Goal: Contribute content: Add original content to the website for others to see

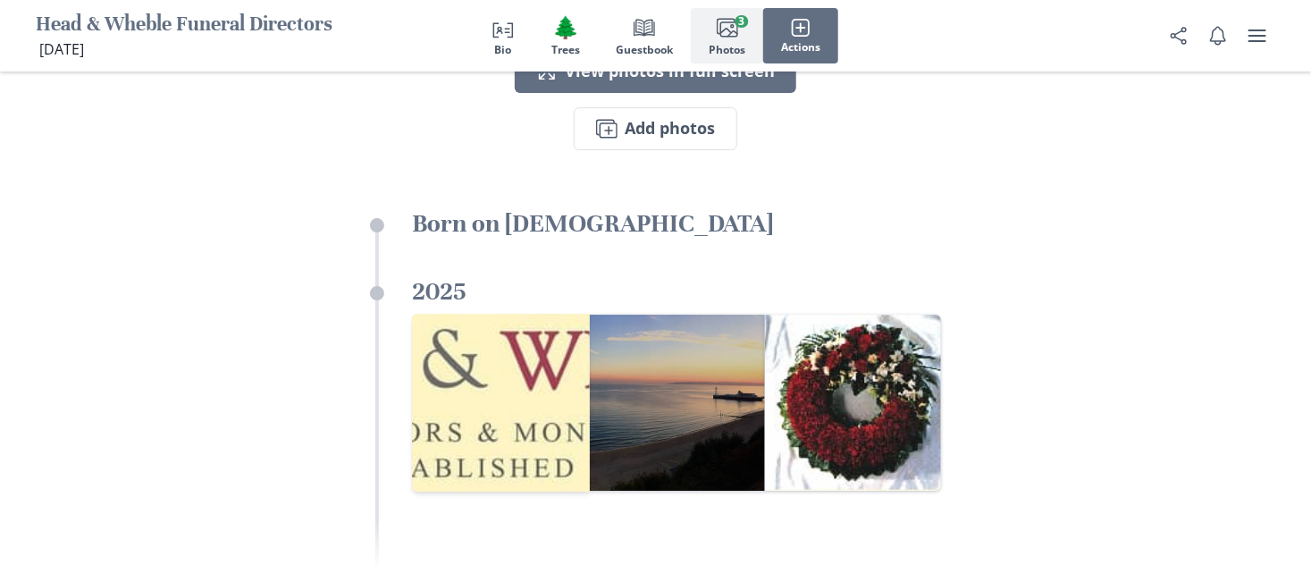
scroll to position [2546, 0]
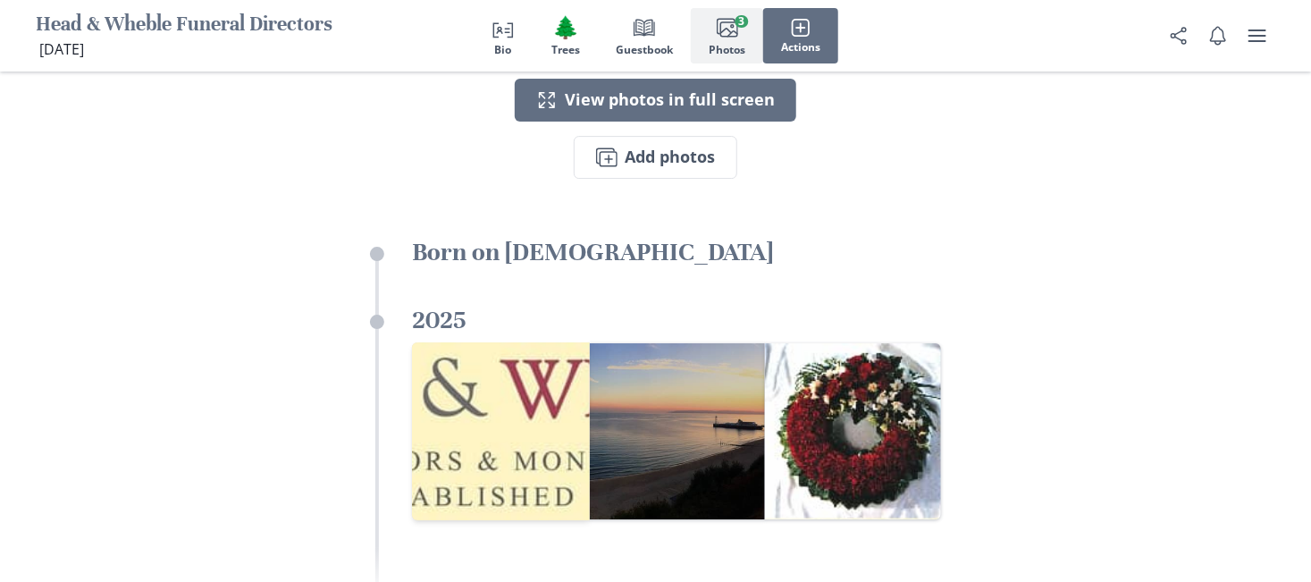
click at [512, 378] on img "Open in full screen" at bounding box center [501, 431] width 178 height 178
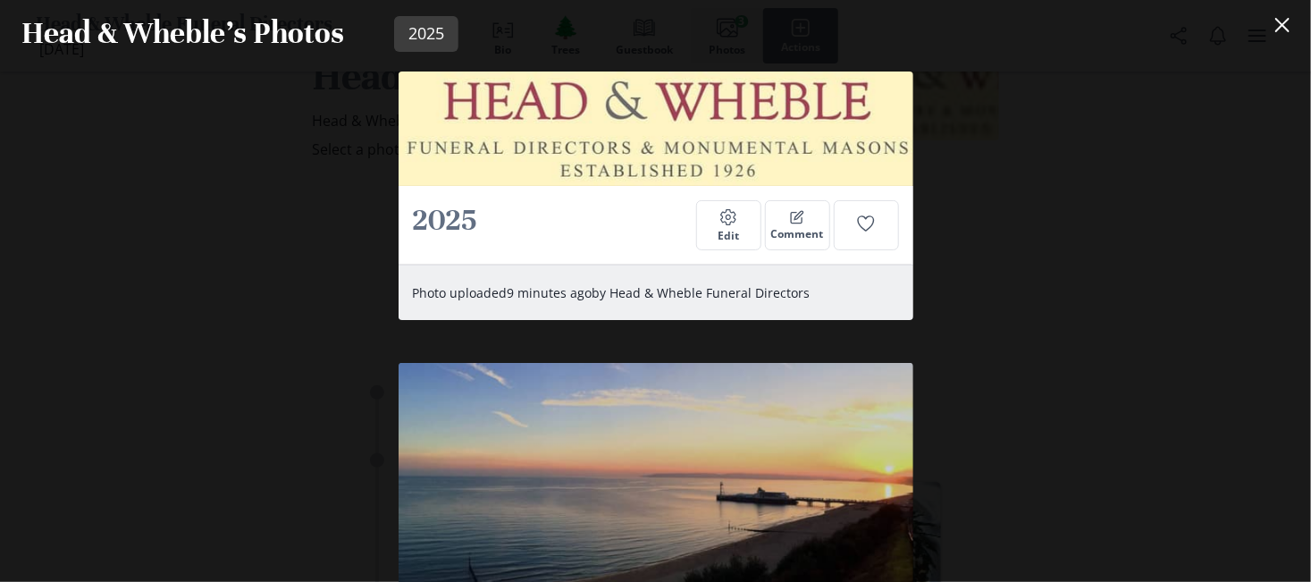
scroll to position [3222, 0]
click at [750, 190] on div "2025 Settings Edit Comment" at bounding box center [655, 225] width 515 height 79
click at [739, 222] on button "Settings Edit" at bounding box center [728, 225] width 65 height 50
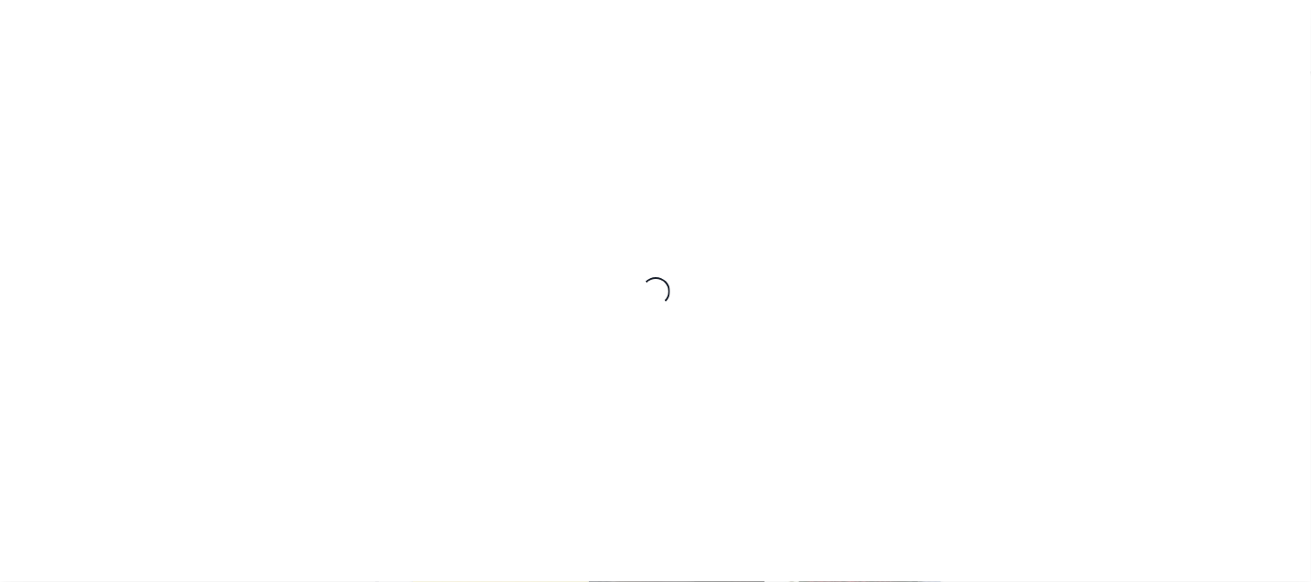
select select "2025"
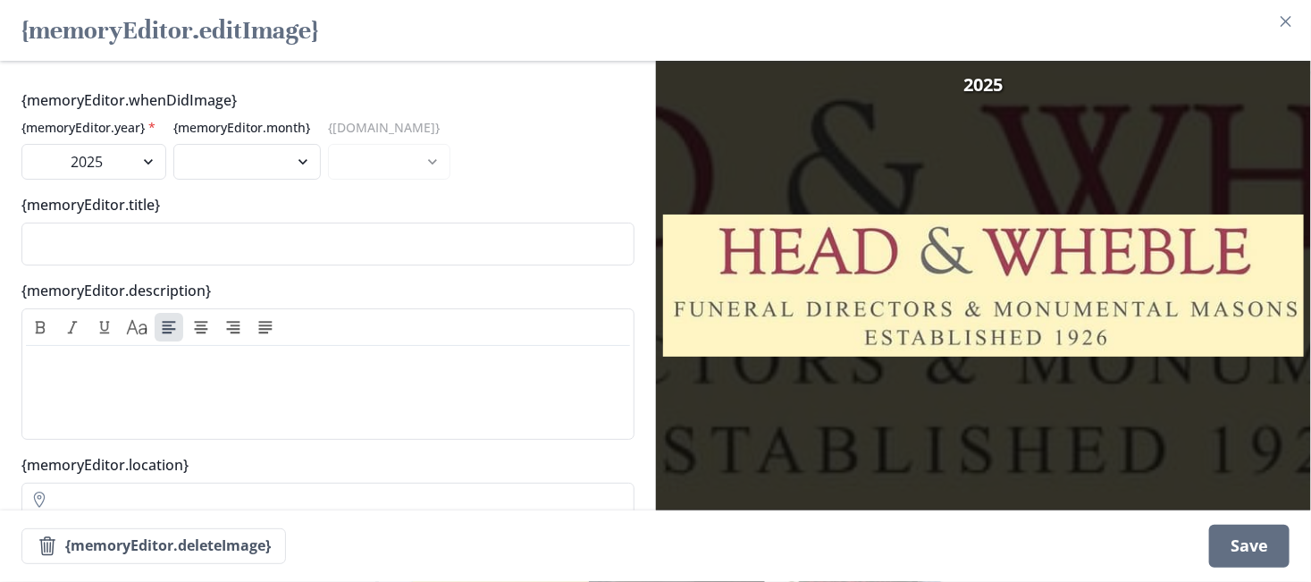
click at [1082, 251] on img at bounding box center [984, 285] width 642 height 449
click at [905, 289] on img at bounding box center [984, 285] width 642 height 449
click at [1031, 248] on img at bounding box center [984, 285] width 642 height 449
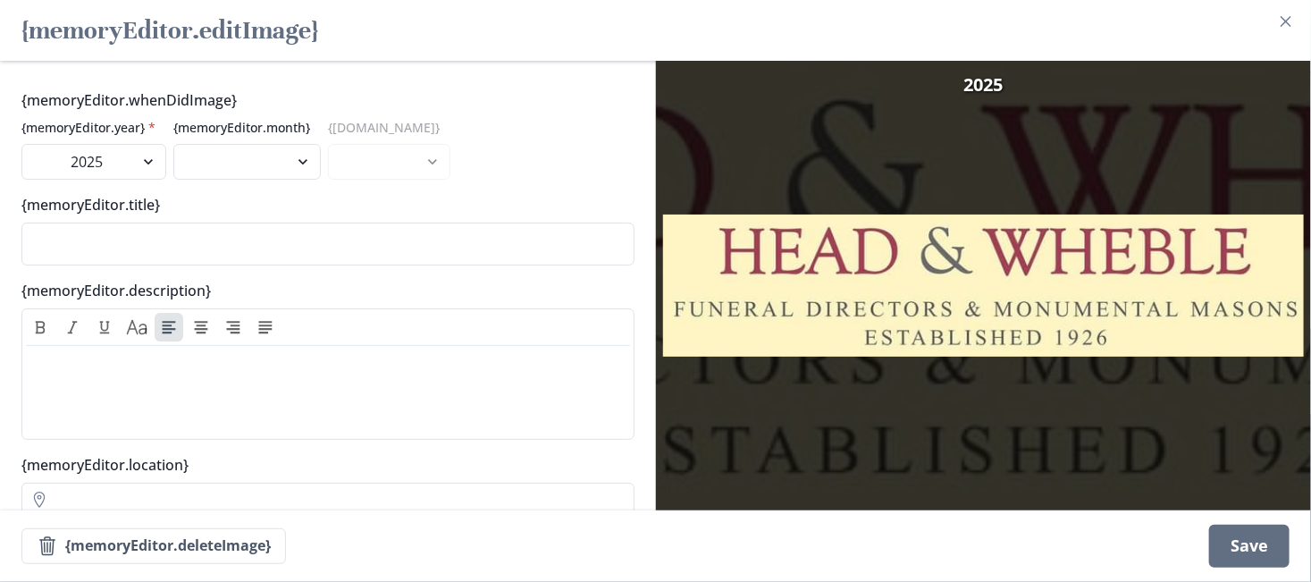
click at [990, 296] on img at bounding box center [984, 285] width 642 height 449
drag, startPoint x: 990, startPoint y: 296, endPoint x: 985, endPoint y: 252, distance: 44.1
click at [989, 296] on img at bounding box center [984, 285] width 642 height 449
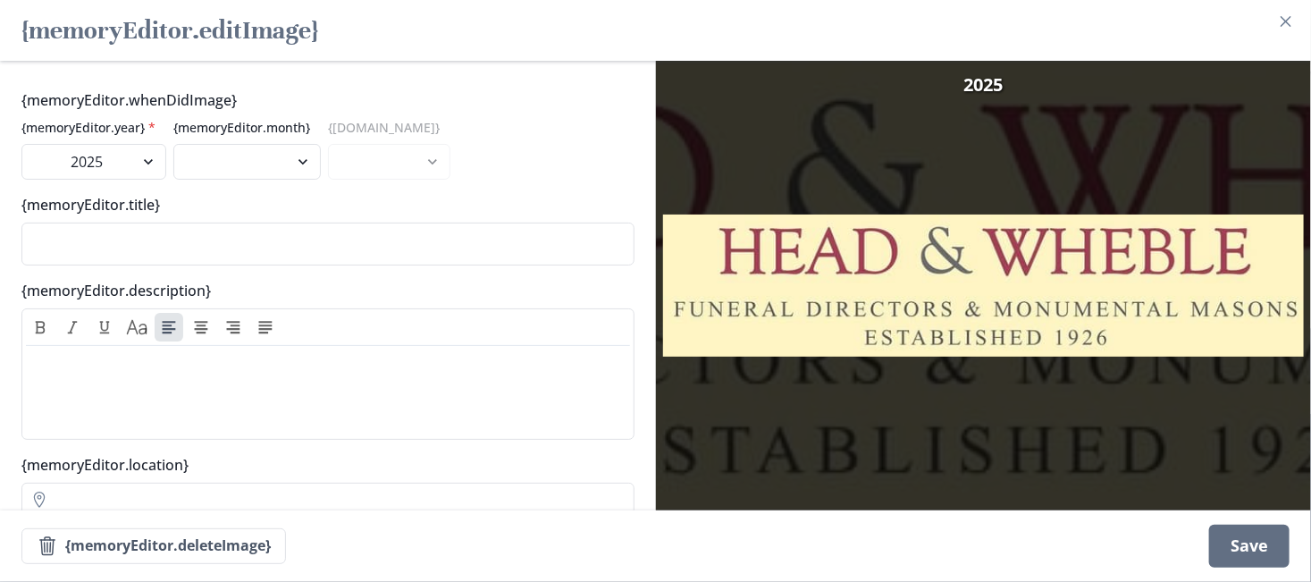
click at [994, 74] on span "2025" at bounding box center [982, 84] width 39 height 27
click at [1073, 170] on div "2025" at bounding box center [984, 285] width 656 height 449
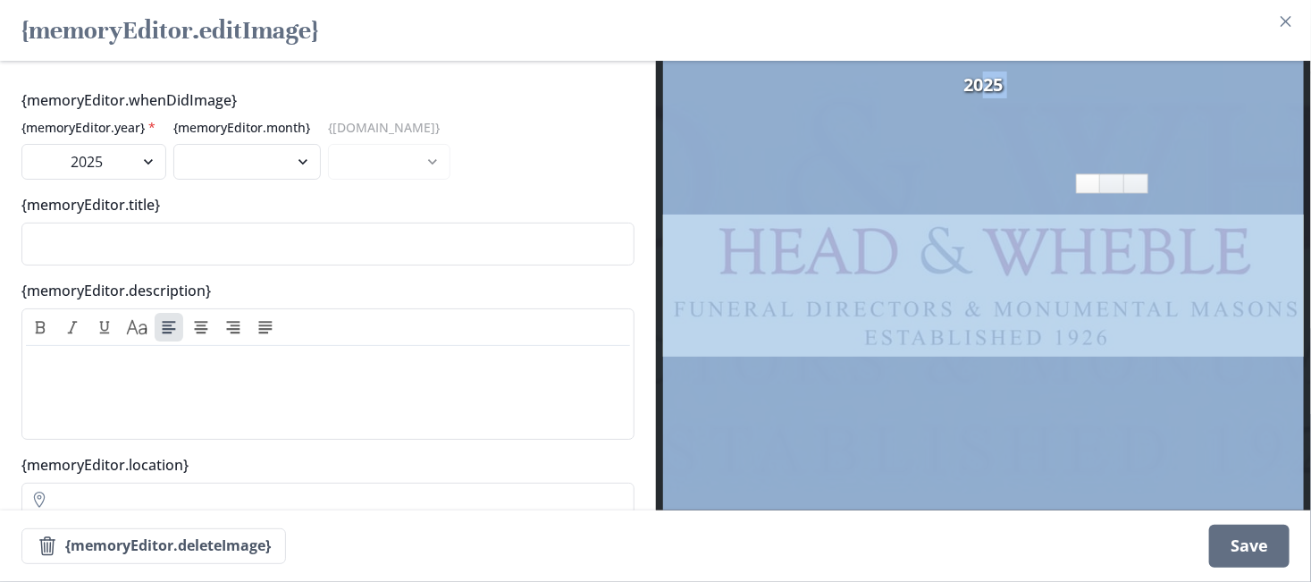
click at [983, 250] on img at bounding box center [984, 285] width 642 height 449
drag, startPoint x: 765, startPoint y: 310, endPoint x: 683, endPoint y: 353, distance: 91.9
click at [763, 311] on img at bounding box center [984, 285] width 642 height 449
click at [875, 414] on img at bounding box center [984, 285] width 642 height 449
click at [1284, 546] on div "Save" at bounding box center [1249, 545] width 80 height 43
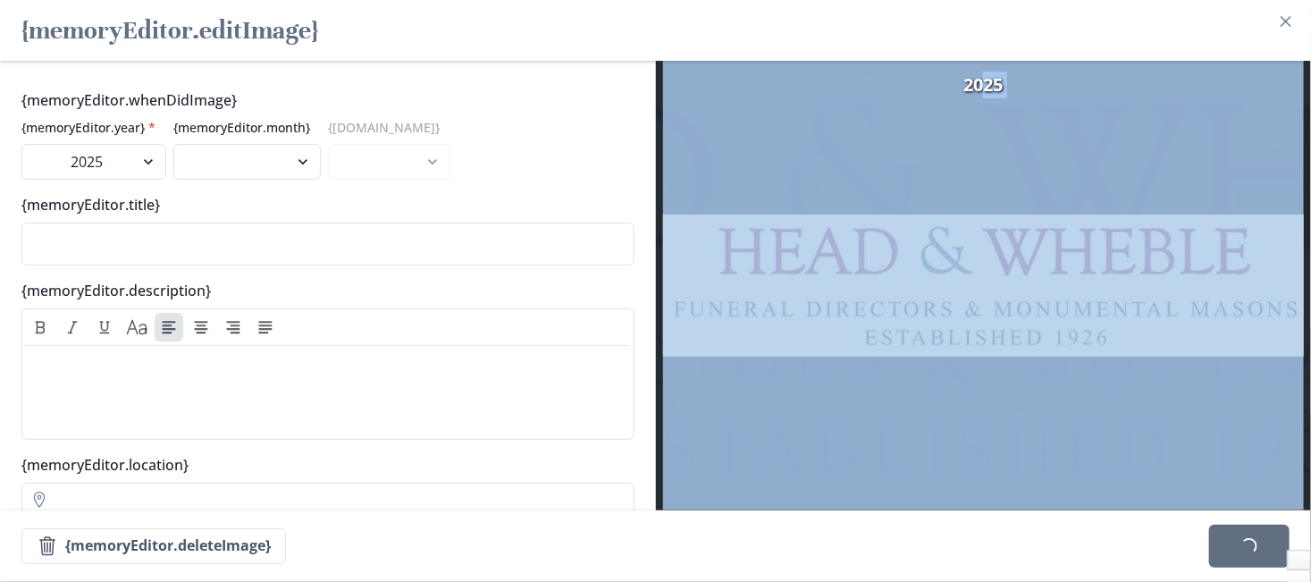
drag, startPoint x: 210, startPoint y: 51, endPoint x: 143, endPoint y: 29, distance: 70.4
click at [209, 51] on h2 "{memoryEditor.editImage}" at bounding box center [169, 30] width 297 height 46
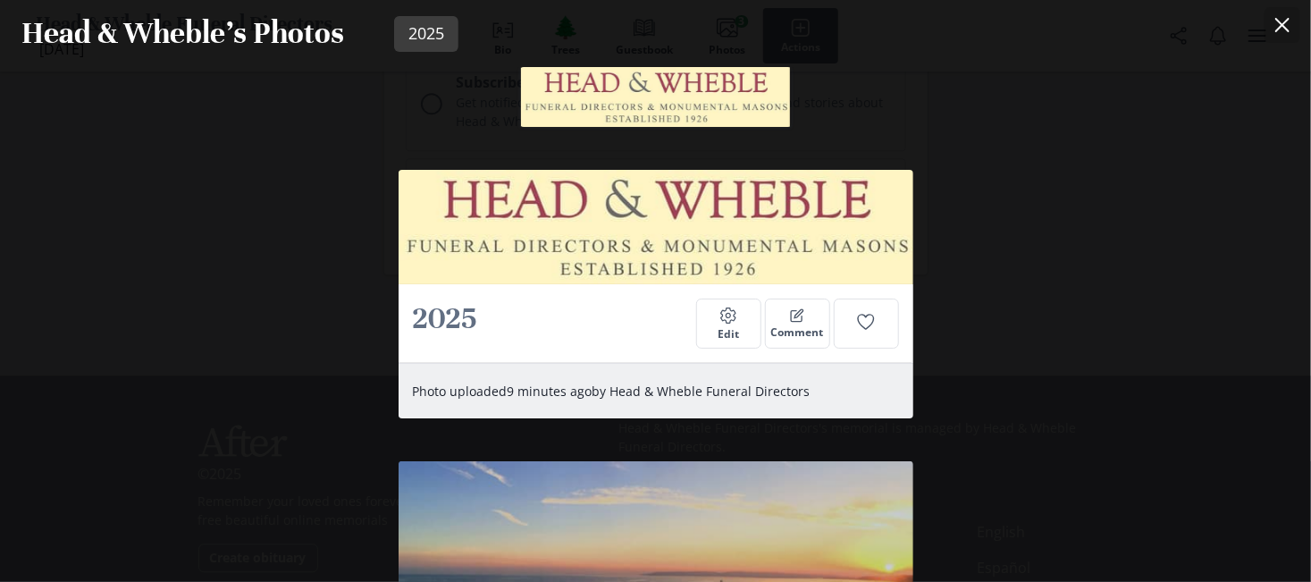
scroll to position [4756, 0]
click at [1289, 21] on icon "Close" at bounding box center [1282, 25] width 14 height 14
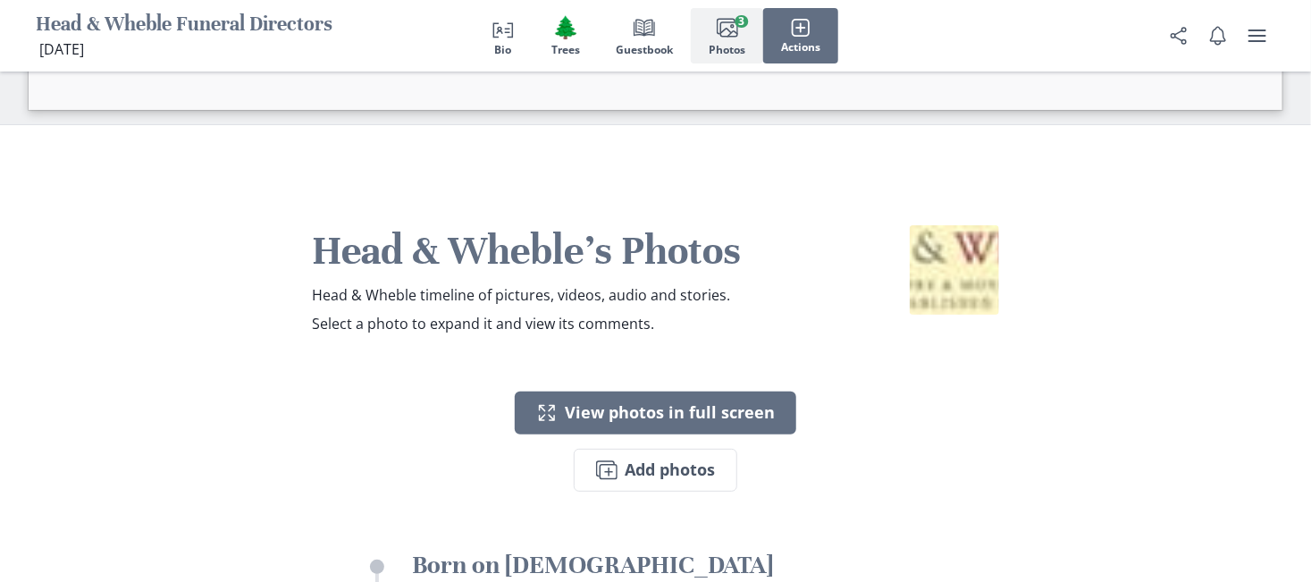
scroll to position [3148, 0]
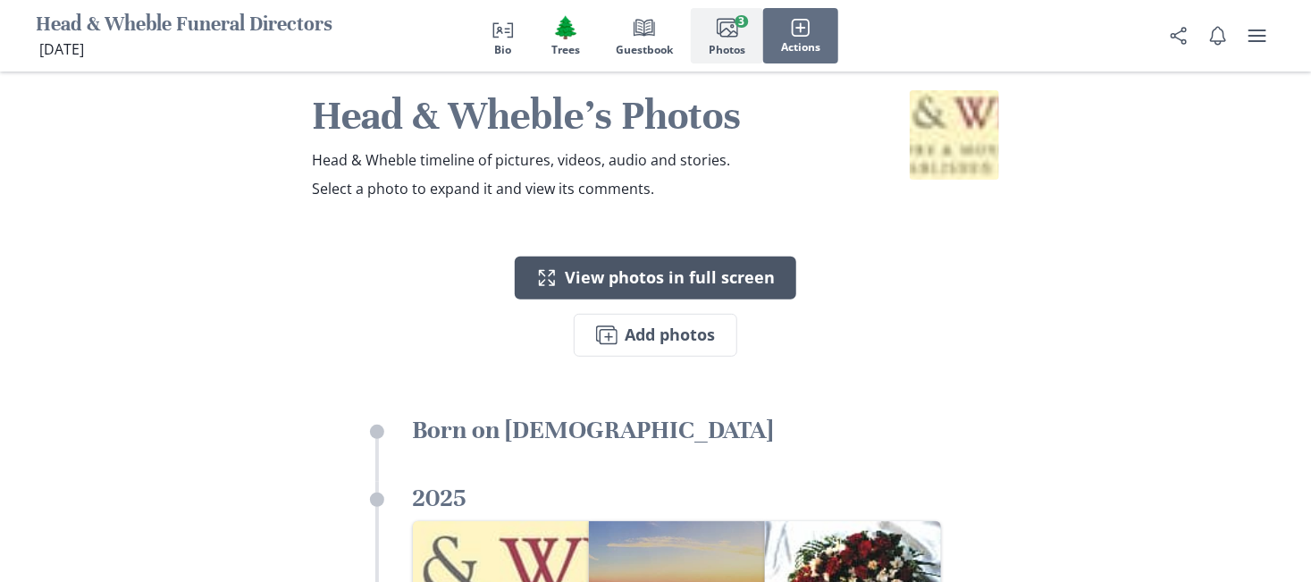
click at [630, 256] on button "Expand View photos in full screen" at bounding box center [655, 277] width 281 height 43
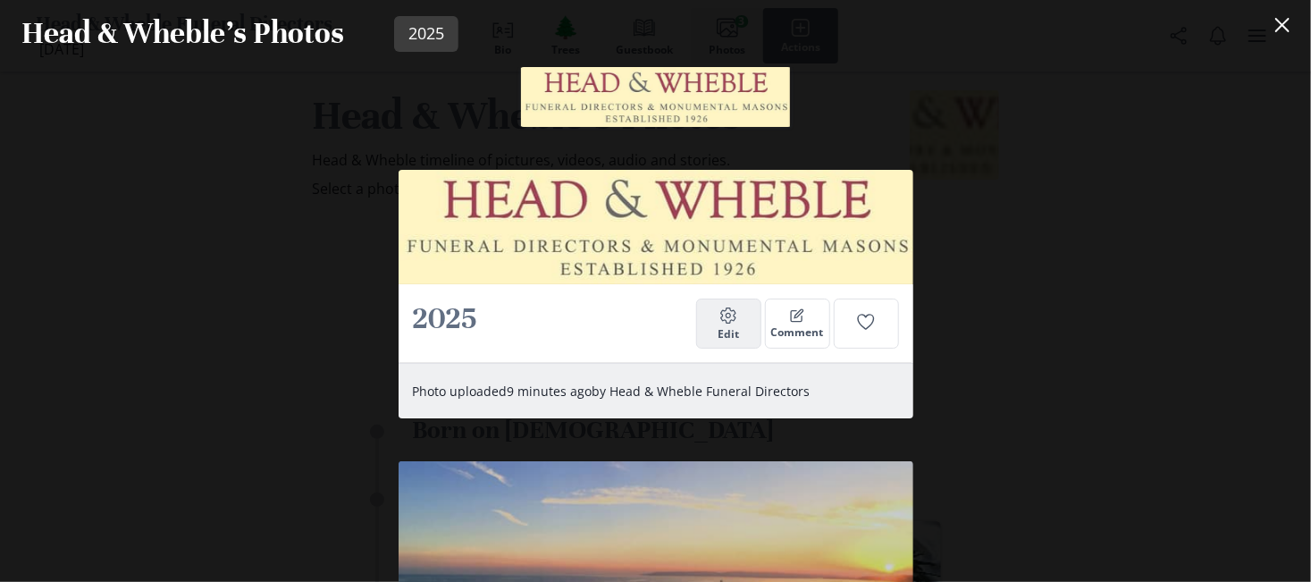
click at [730, 328] on span "Edit" at bounding box center [727, 334] width 21 height 13
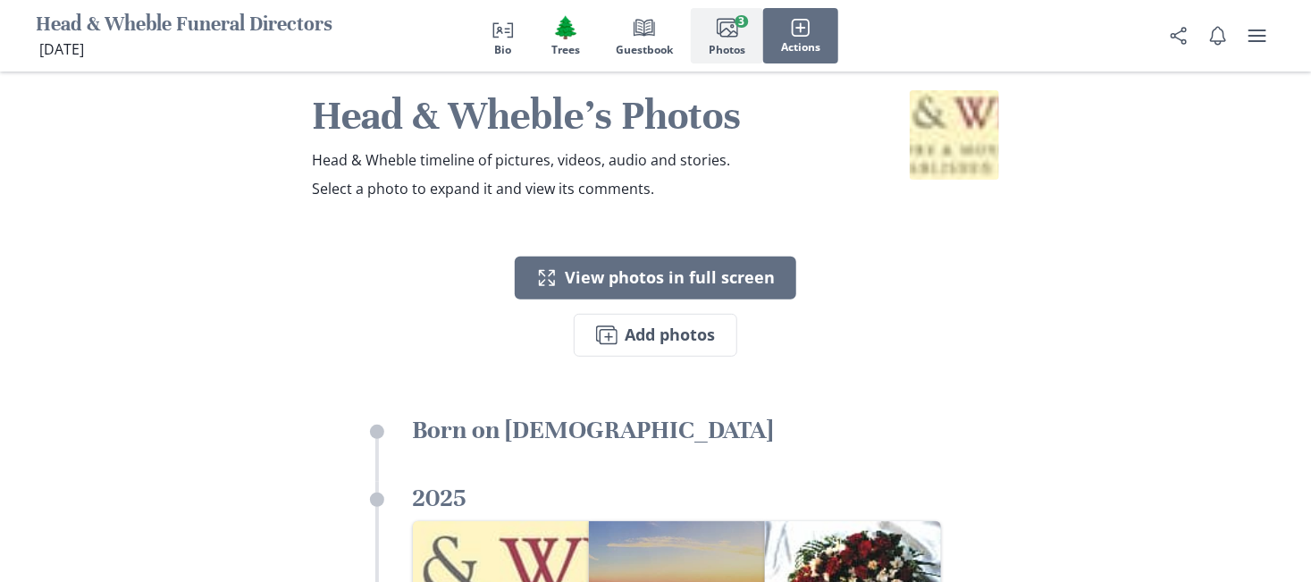
select select "2025"
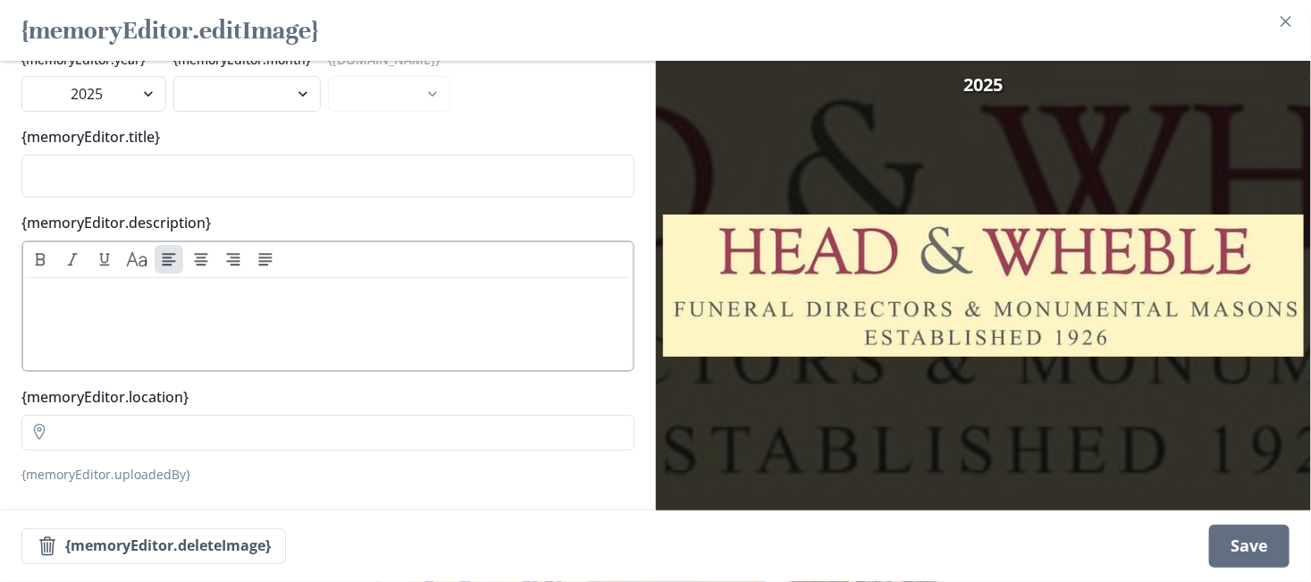
scroll to position [0, 0]
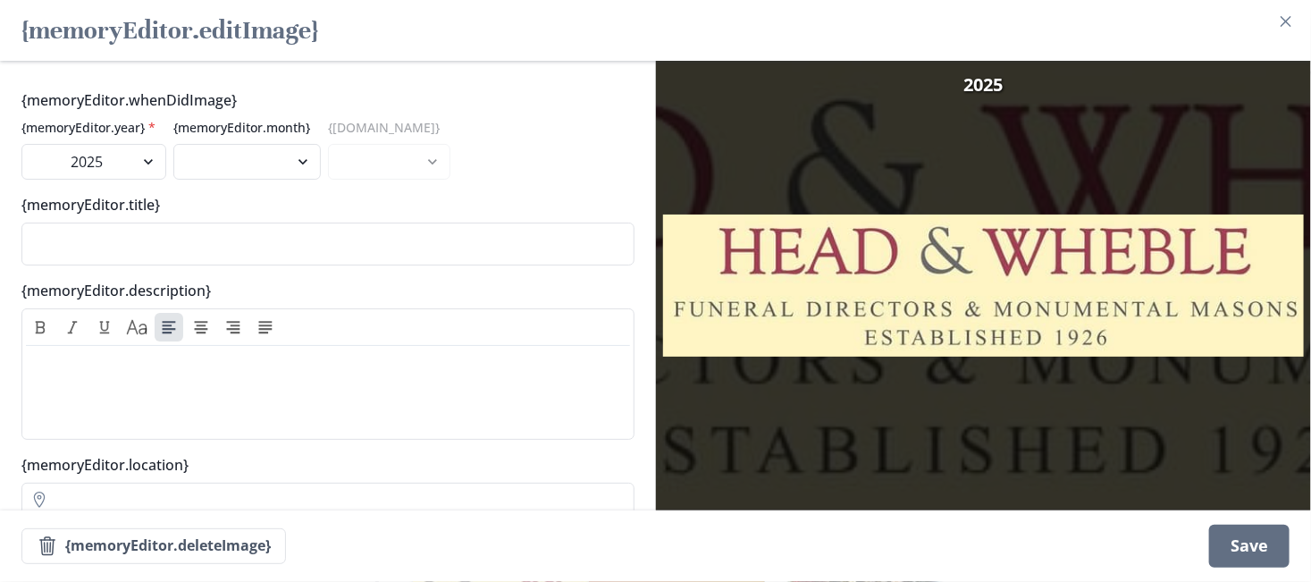
click at [400, 79] on div "{memoryEditor.whenDidImage} {memoryEditor.year} * 2025 {memoryEditor.month} Aug…" at bounding box center [328, 285] width 656 height 449
click at [1079, 449] on img at bounding box center [984, 285] width 642 height 449
click at [1043, 295] on img at bounding box center [984, 285] width 642 height 449
click at [1014, 284] on img at bounding box center [984, 285] width 642 height 449
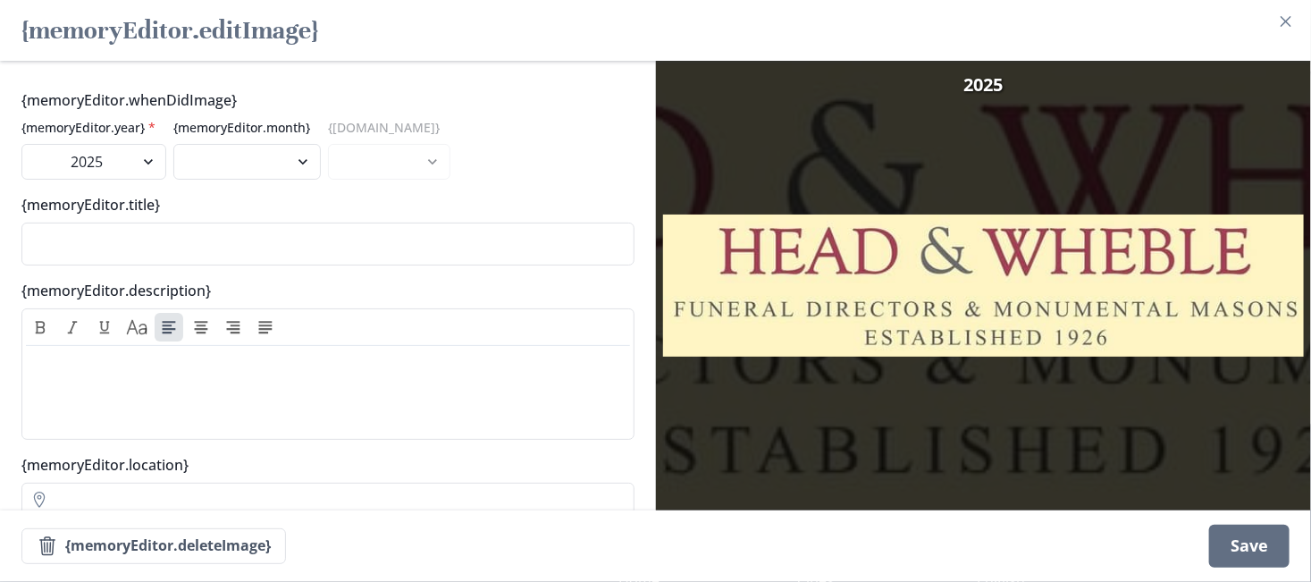
click at [1014, 284] on img at bounding box center [984, 285] width 642 height 449
click at [1139, 288] on img at bounding box center [984, 285] width 642 height 449
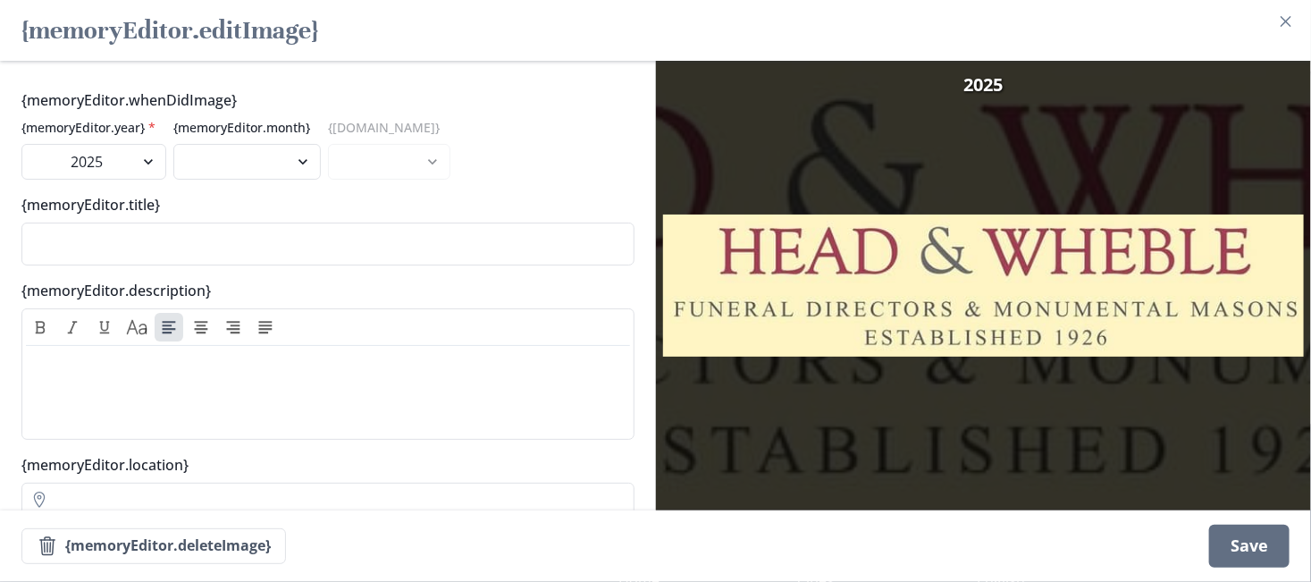
click at [823, 444] on img at bounding box center [984, 285] width 642 height 449
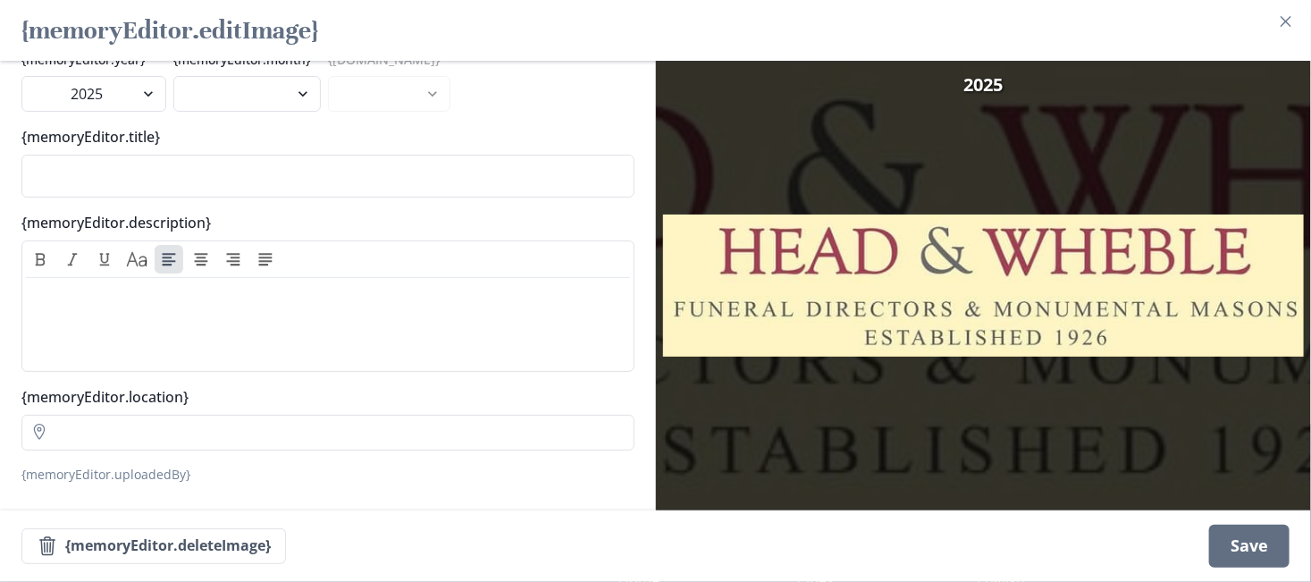
click at [763, 292] on img at bounding box center [984, 285] width 642 height 449
drag, startPoint x: 762, startPoint y: 265, endPoint x: 720, endPoint y: 267, distance: 42.0
click at [720, 267] on img at bounding box center [984, 285] width 642 height 449
drag, startPoint x: 357, startPoint y: 351, endPoint x: 369, endPoint y: 349, distance: 11.8
click at [356, 351] on div at bounding box center [328, 320] width 590 height 71
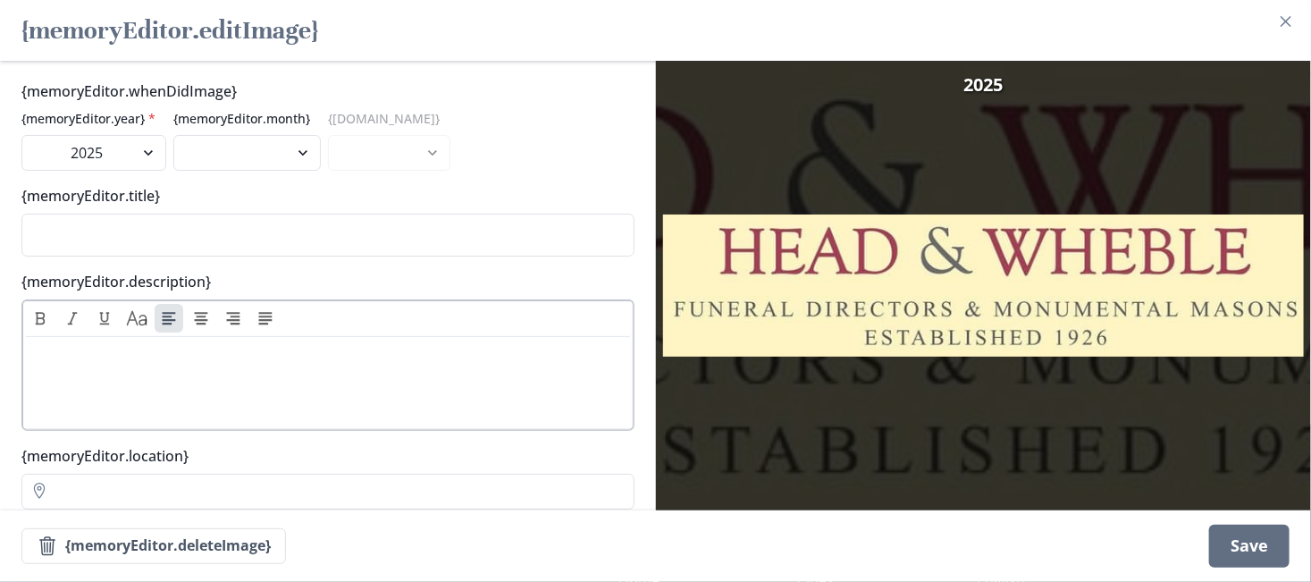
scroll to position [0, 0]
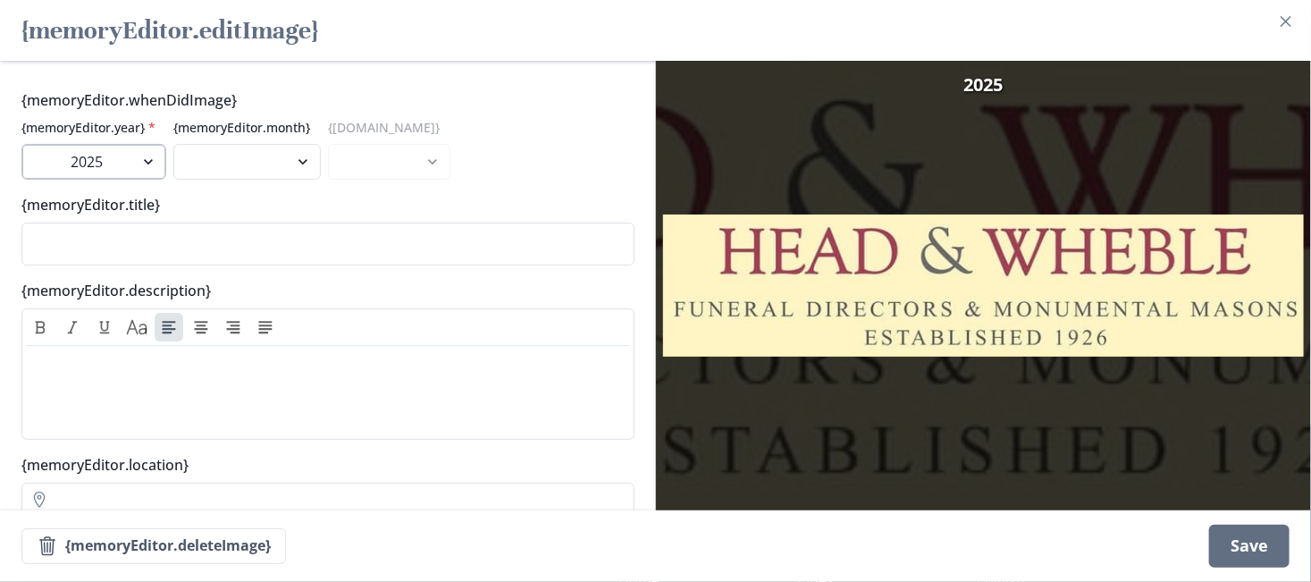
click at [101, 161] on select "2025" at bounding box center [93, 162] width 145 height 36
click at [21, 144] on select "2025" at bounding box center [93, 162] width 145 height 36
click at [260, 172] on select "August September" at bounding box center [246, 162] width 147 height 36
click at [258, 171] on select "August September" at bounding box center [246, 162] width 147 height 36
click at [483, 164] on div "{memoryEditor.whenDidImage} {memoryEditor.year} * 2025 {memoryEditor.month} Aug…" at bounding box center [327, 134] width 613 height 90
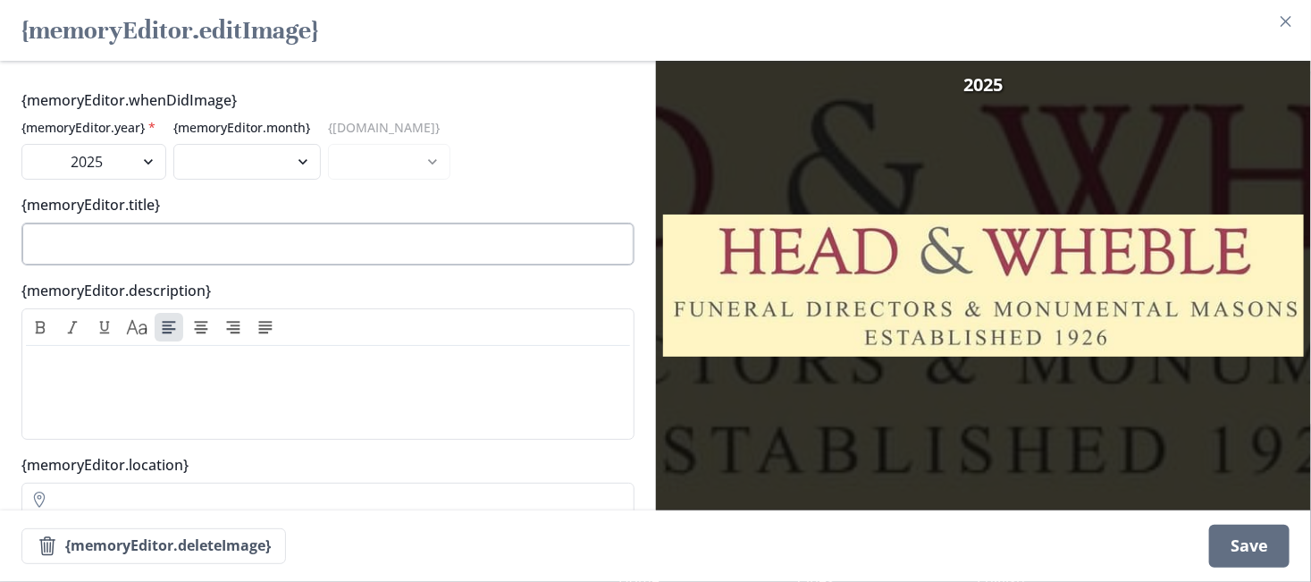
click at [305, 224] on input "{memoryEditor.title}" at bounding box center [327, 243] width 613 height 43
click at [181, 32] on h2 "{memoryEditor.editImage}" at bounding box center [169, 30] width 297 height 46
click at [1291, 20] on icon "Close" at bounding box center [1285, 21] width 11 height 11
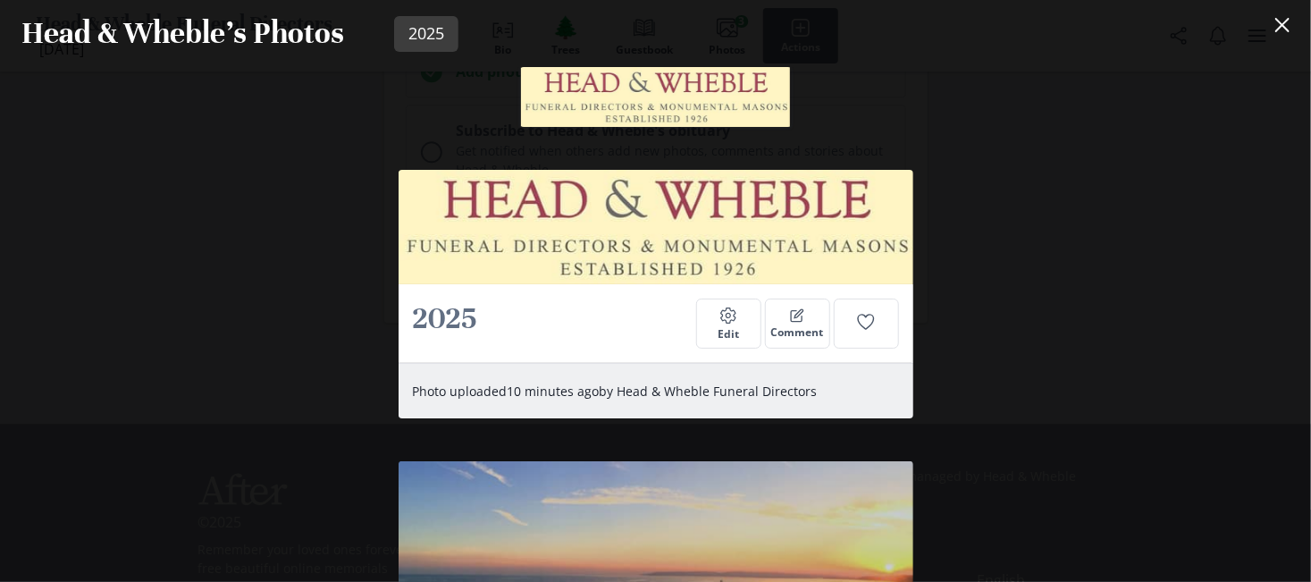
click at [647, 105] on img at bounding box center [656, 97] width 272 height 60
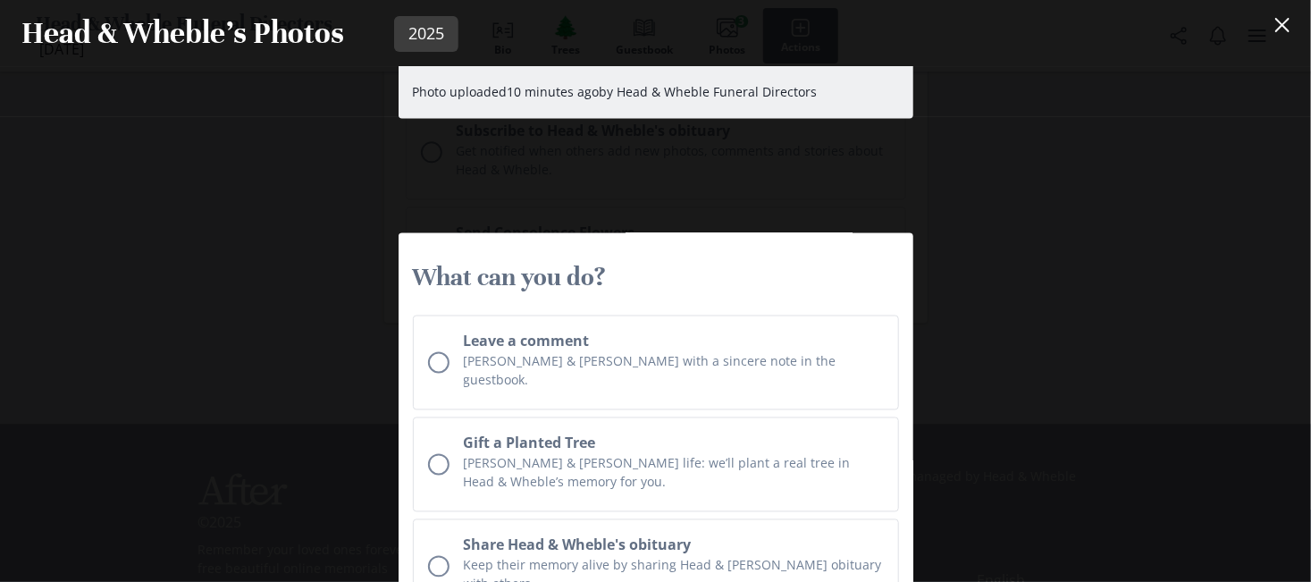
scroll to position [1796, 0]
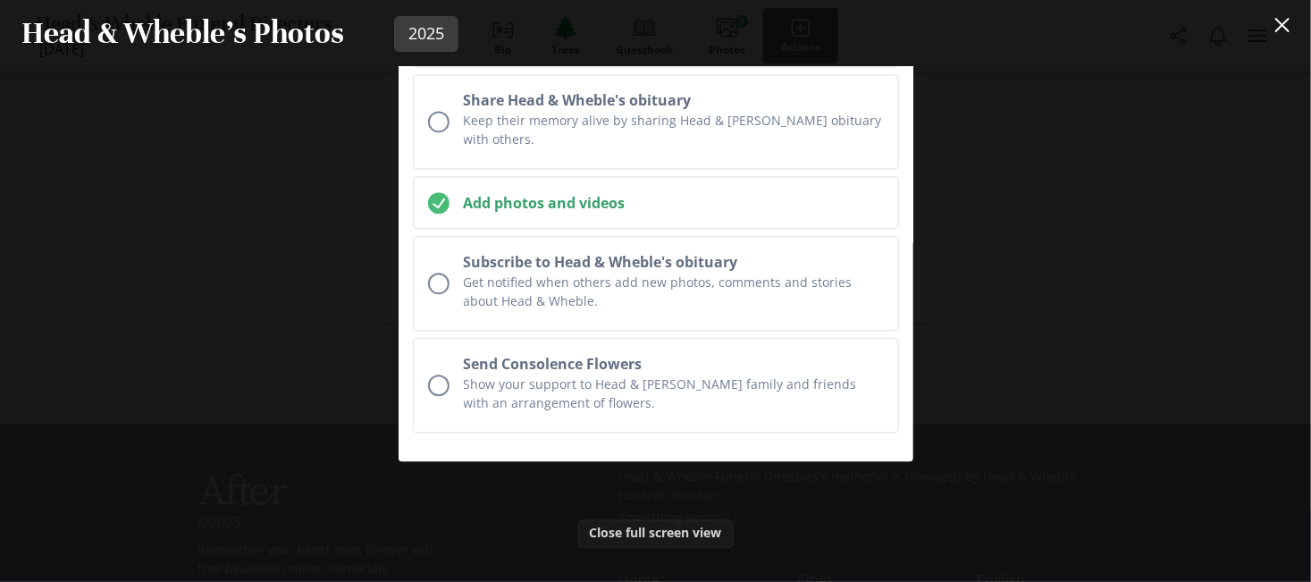
click at [637, 519] on button "Close full screen view" at bounding box center [655, 533] width 155 height 29
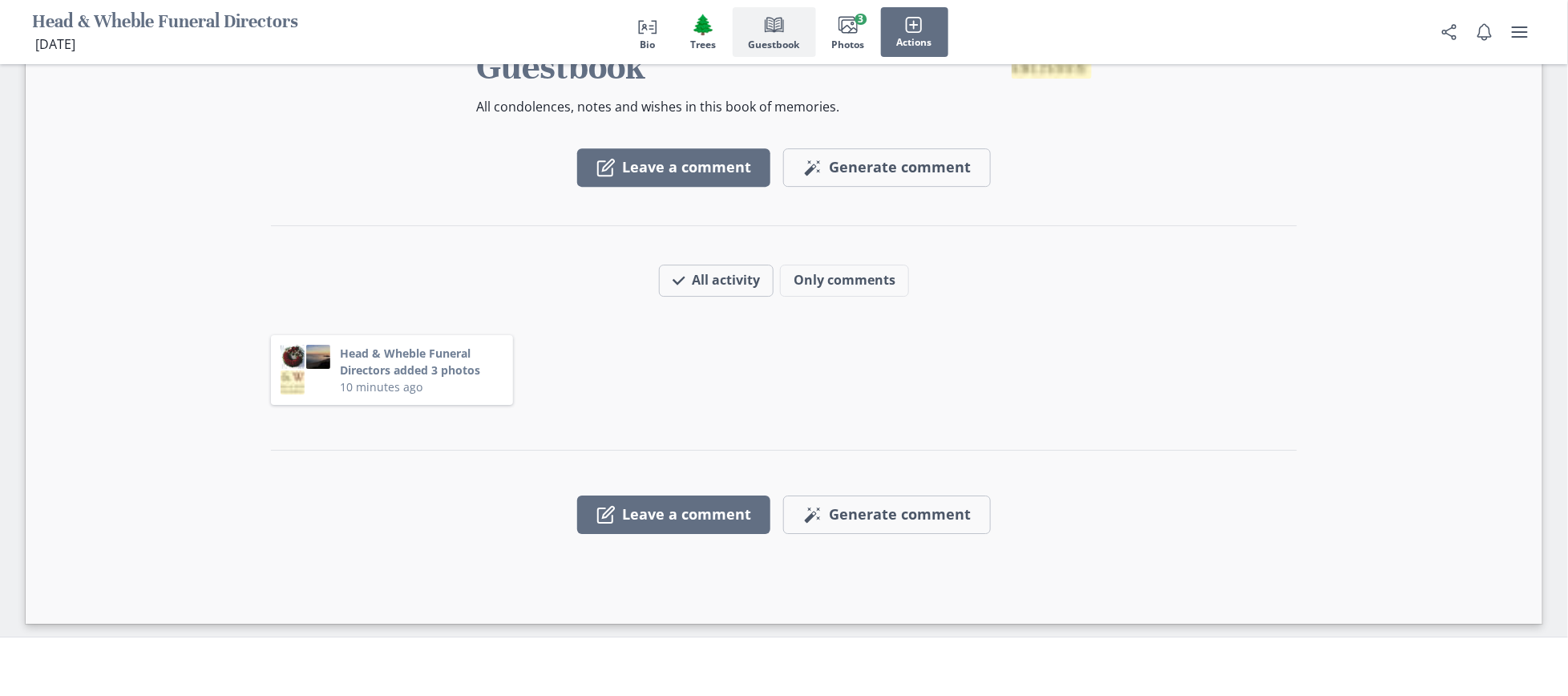
scroll to position [2158, 0]
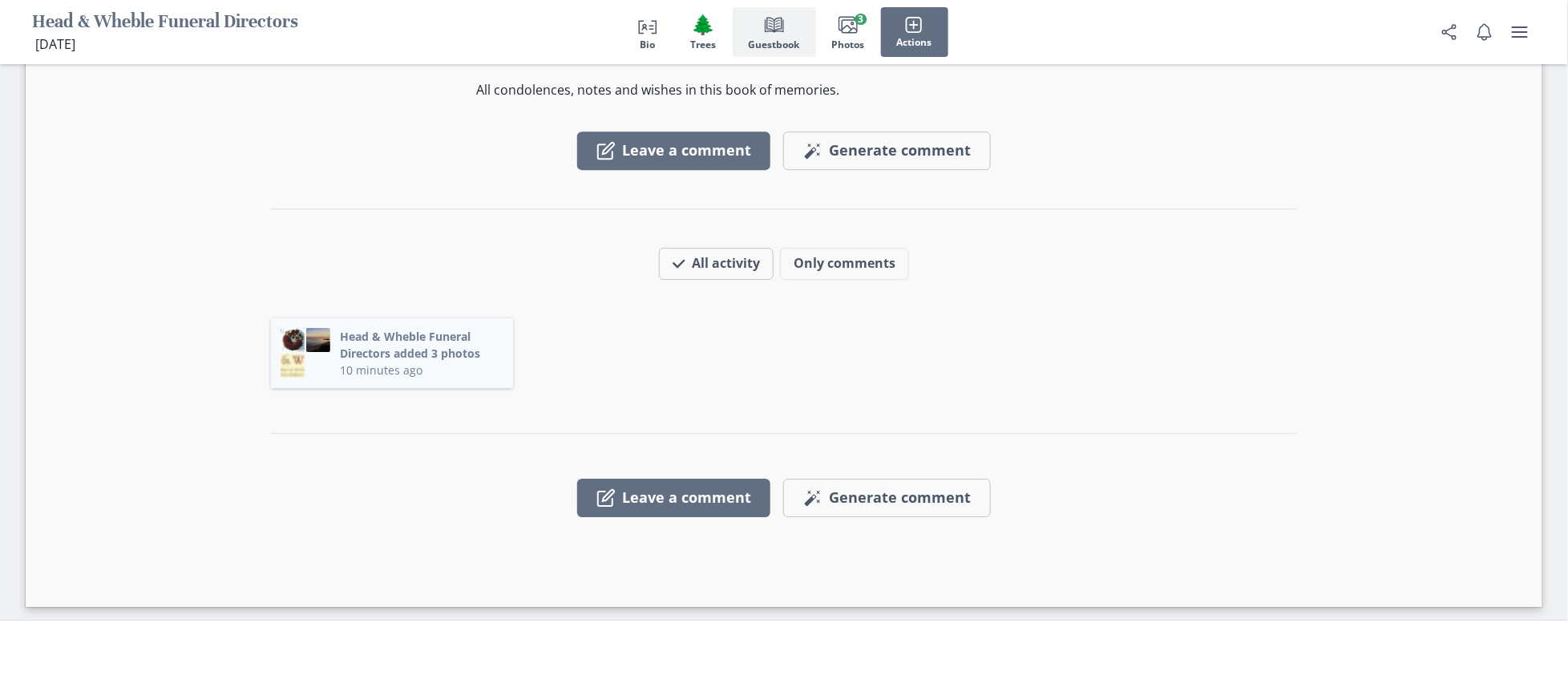
click at [374, 360] on button "Head & Wheble Funeral Directors added 3 photos" at bounding box center [422, 344] width 163 height 34
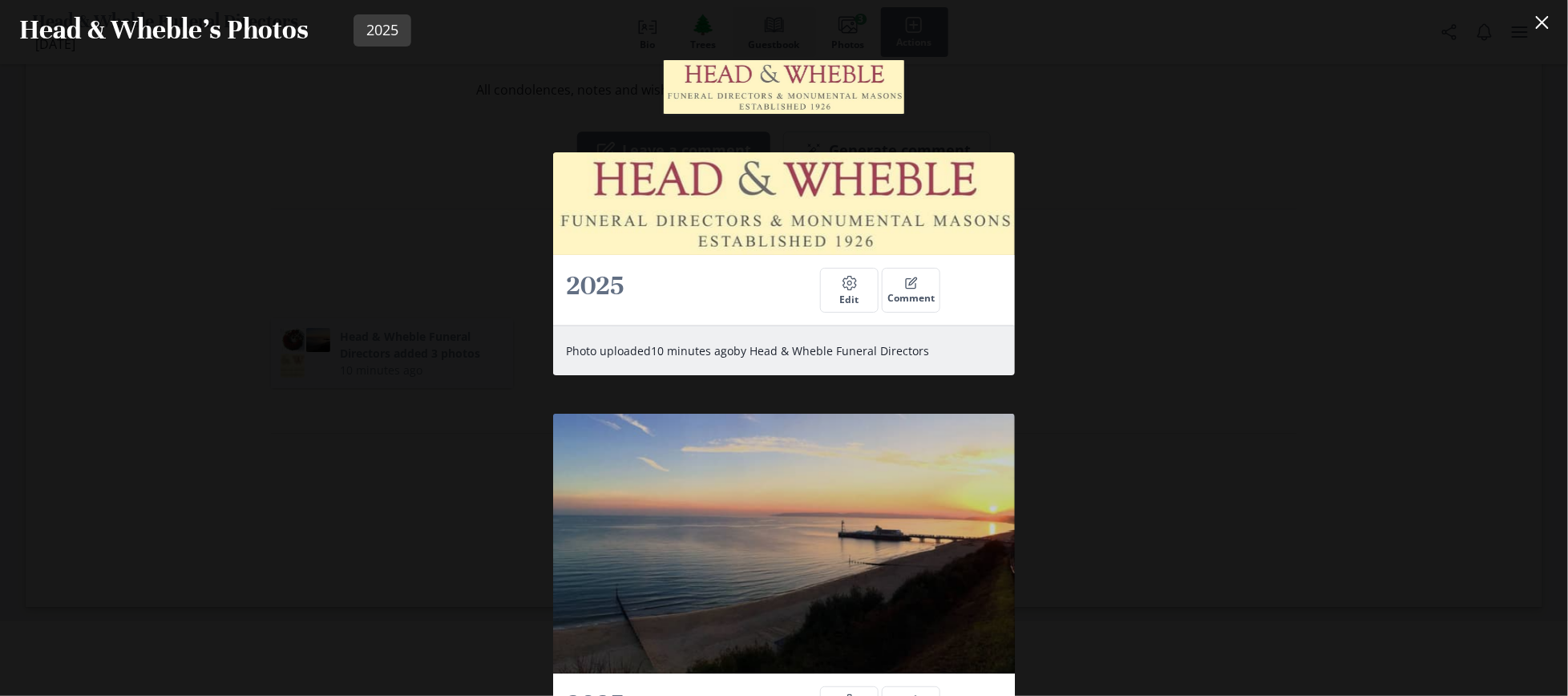
scroll to position [768, 0]
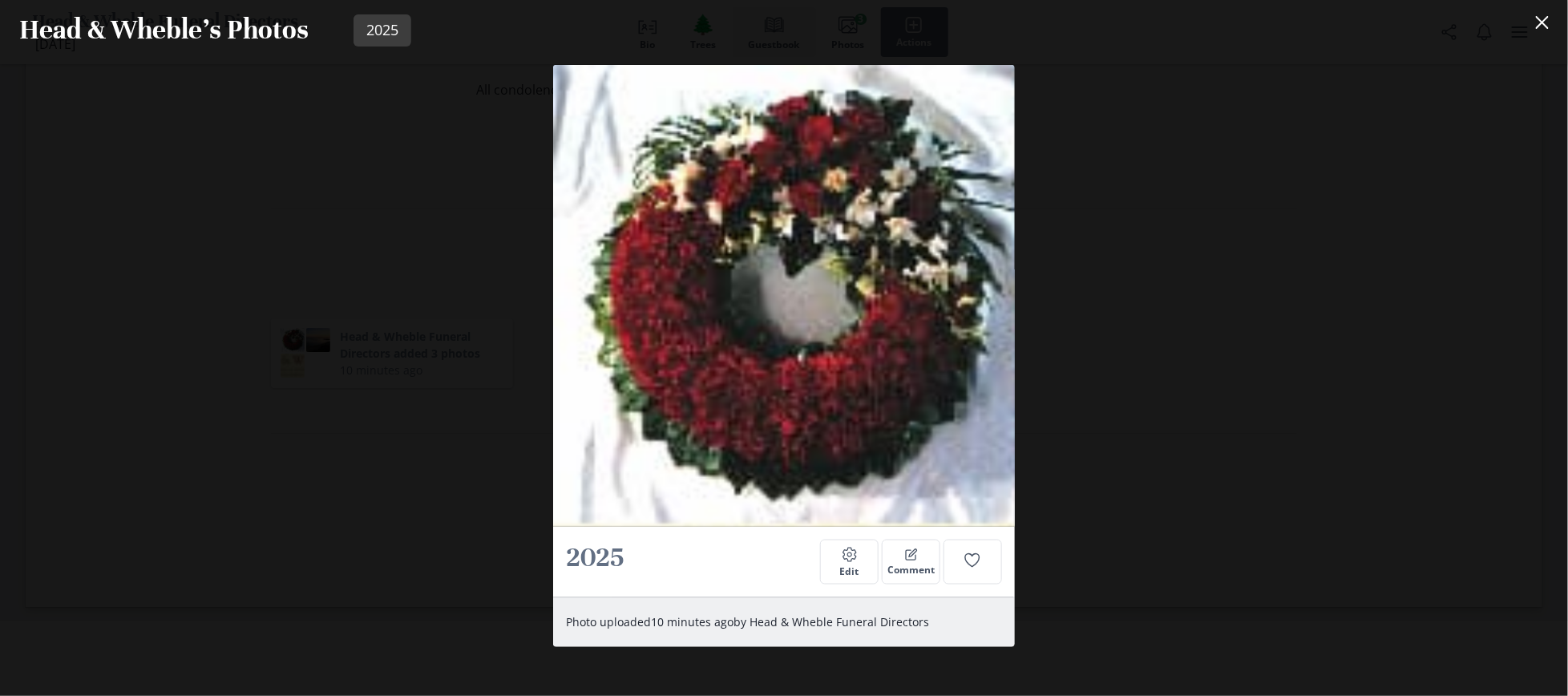
click at [220, 338] on div "2025 Settings Edit Comment Photo uploaded 10 minutes ago by Head & Wheble Funer…" at bounding box center [784, 378] width 1568 height 636
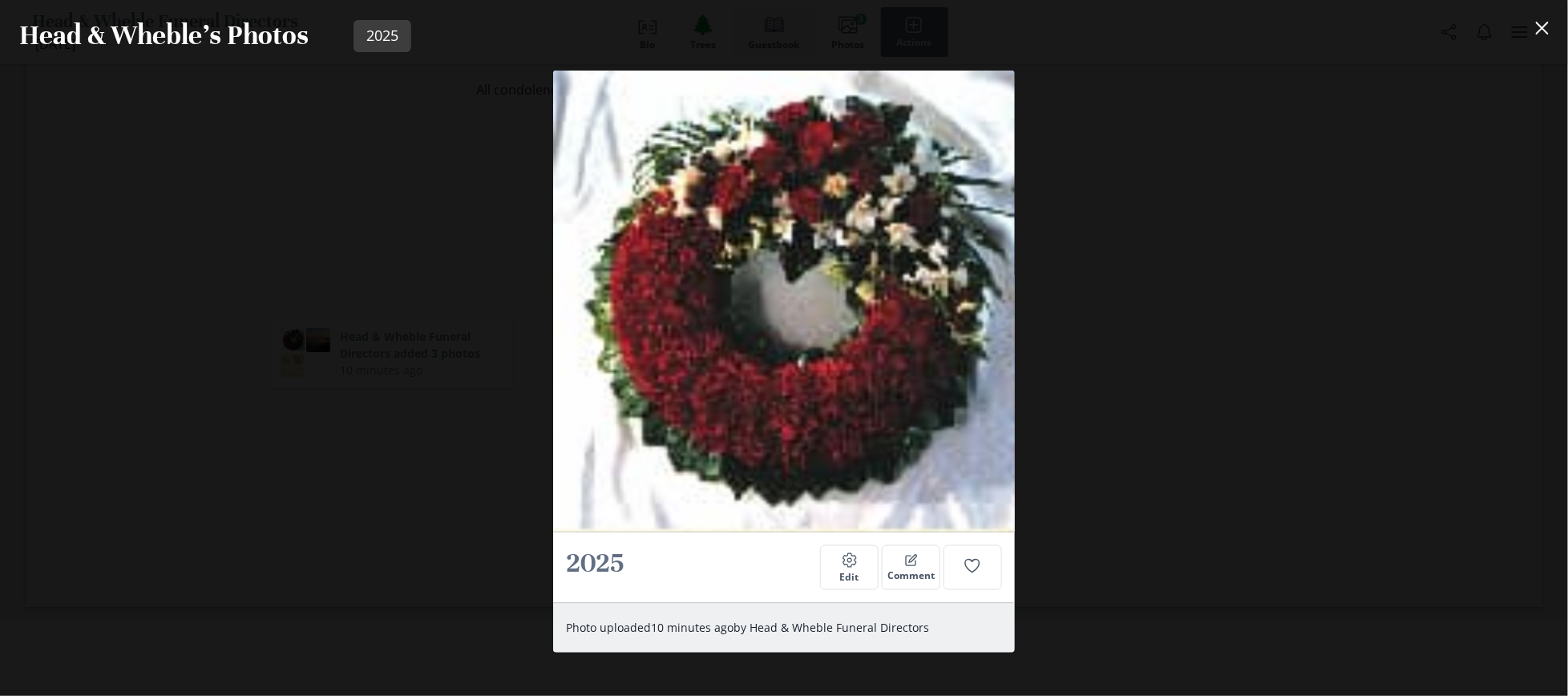
click at [1175, 291] on div "Head & [PERSON_NAME] Guestbook All condolences, notes and wishes in this book o…" at bounding box center [784, 248] width 1491 height 535
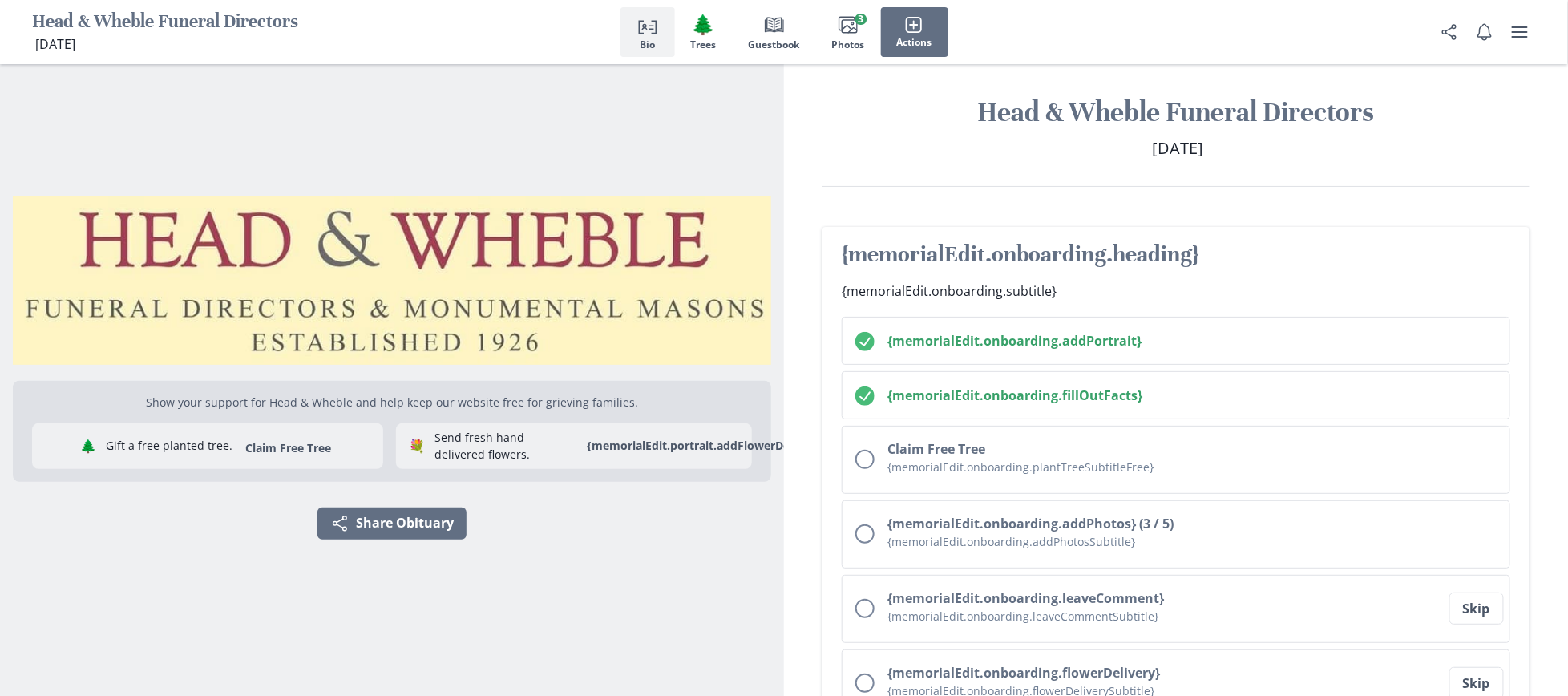
scroll to position [0, 0]
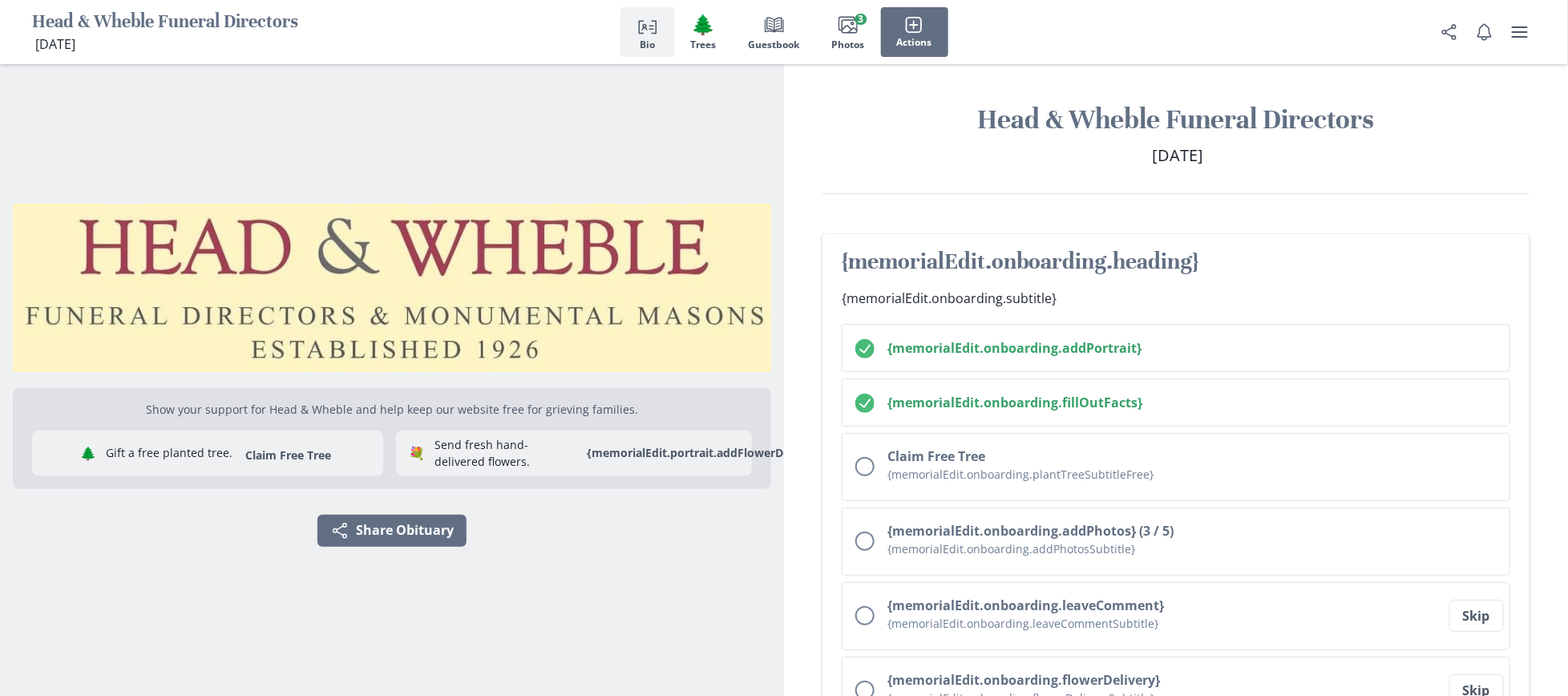
click at [561, 293] on div "Images Open photos full screen Camera {memorialEdit.portrait.changePhotoBtn}" at bounding box center [391, 325] width 758 height 102
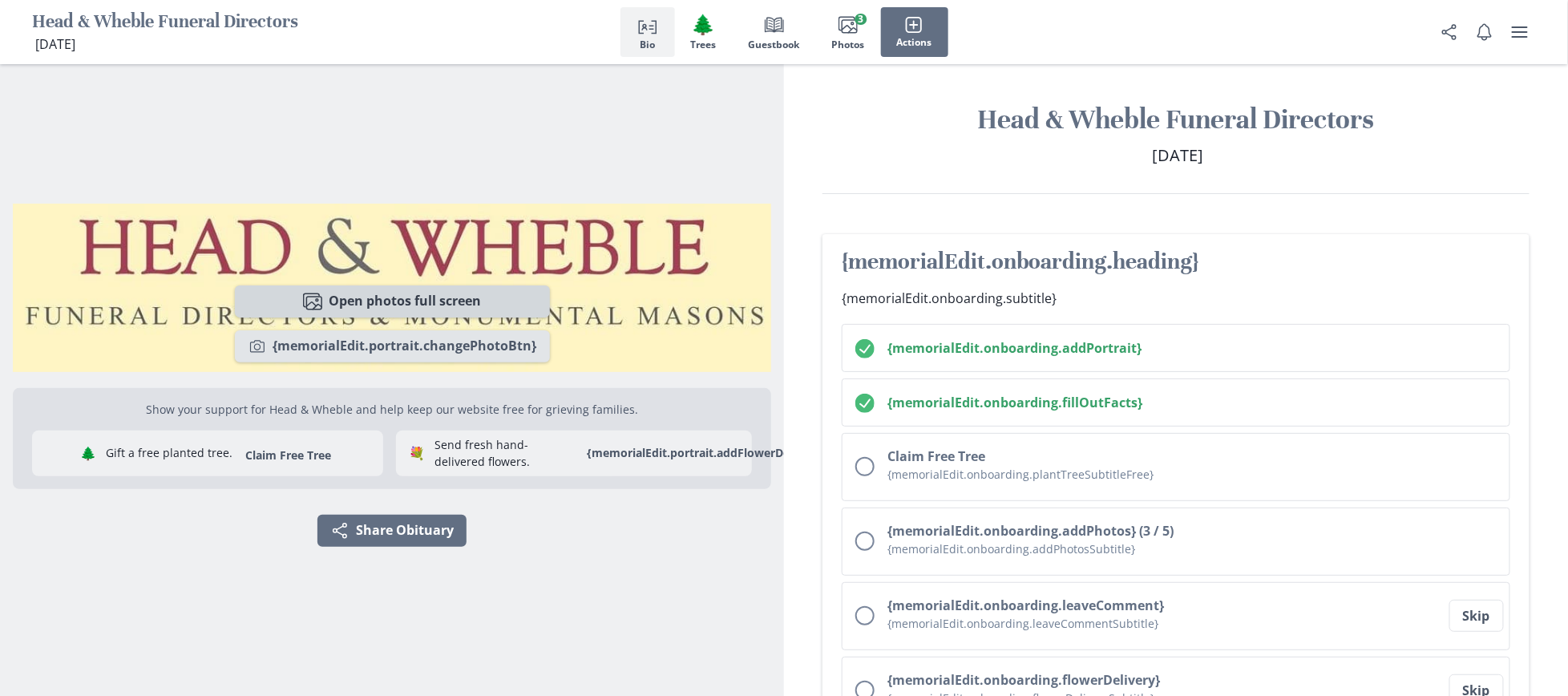
click at [442, 300] on button "Images Open photos full screen" at bounding box center [392, 301] width 315 height 32
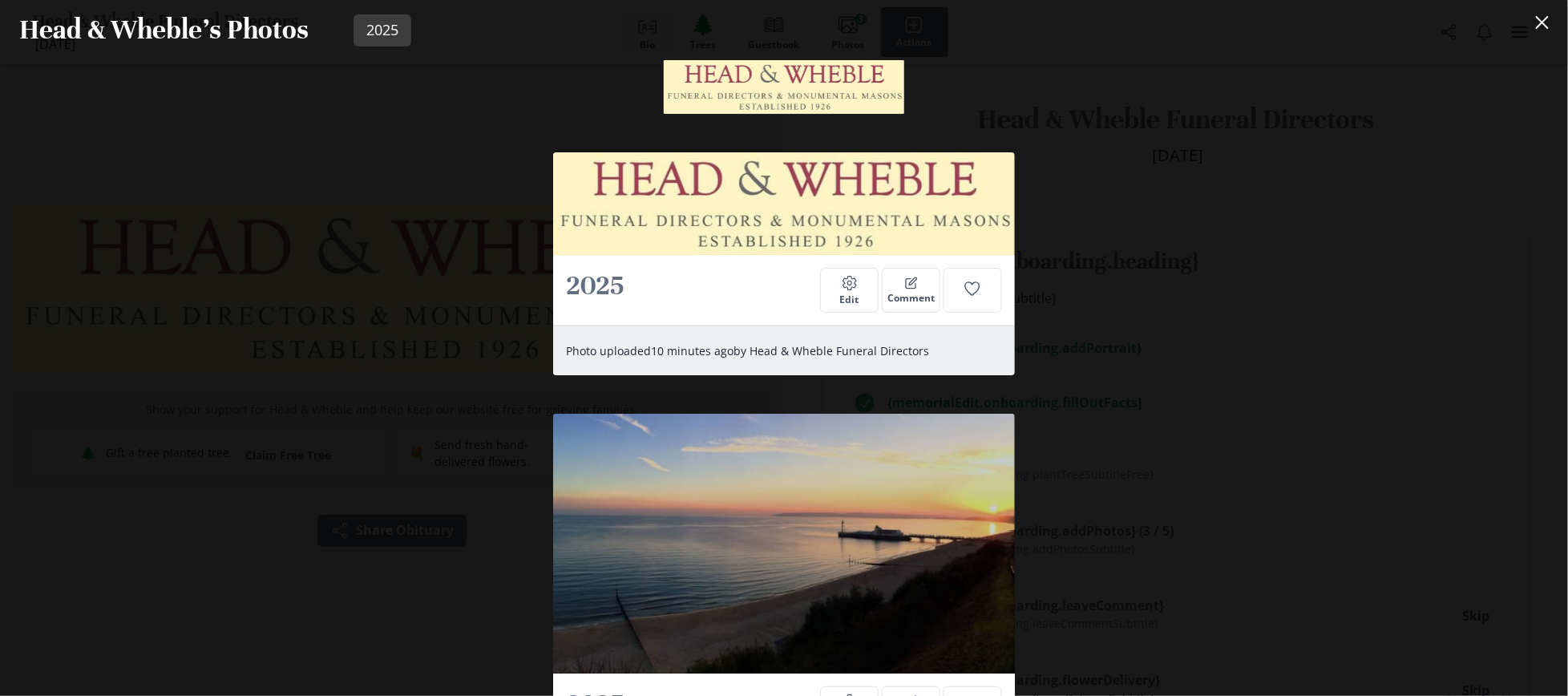
click at [161, 140] on div "2025 Settings Edit Comment Photo uploaded 10 minutes ago by Head & Wheble Funer…" at bounding box center [784, 378] width 1568 height 636
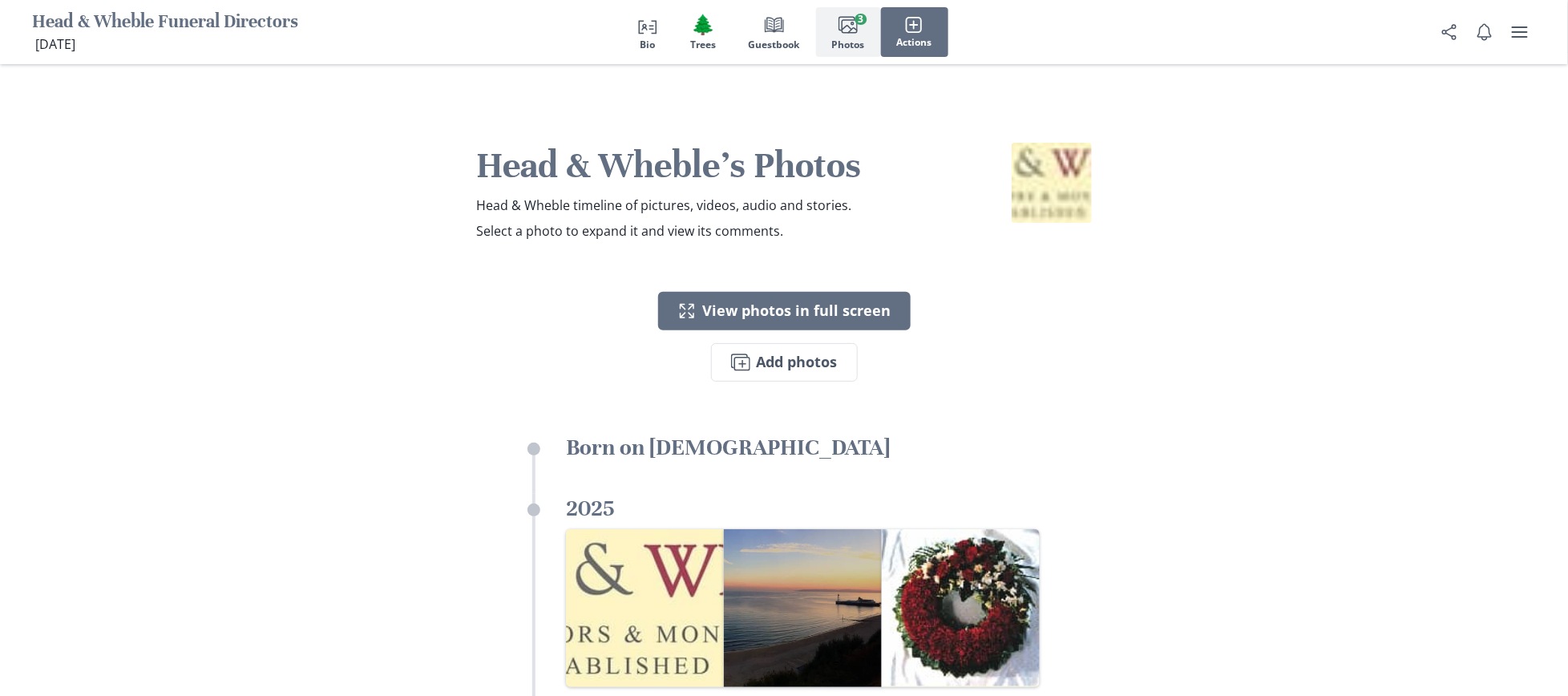
scroll to position [2725, 0]
click at [808, 362] on button "Images Add photos" at bounding box center [784, 362] width 147 height 39
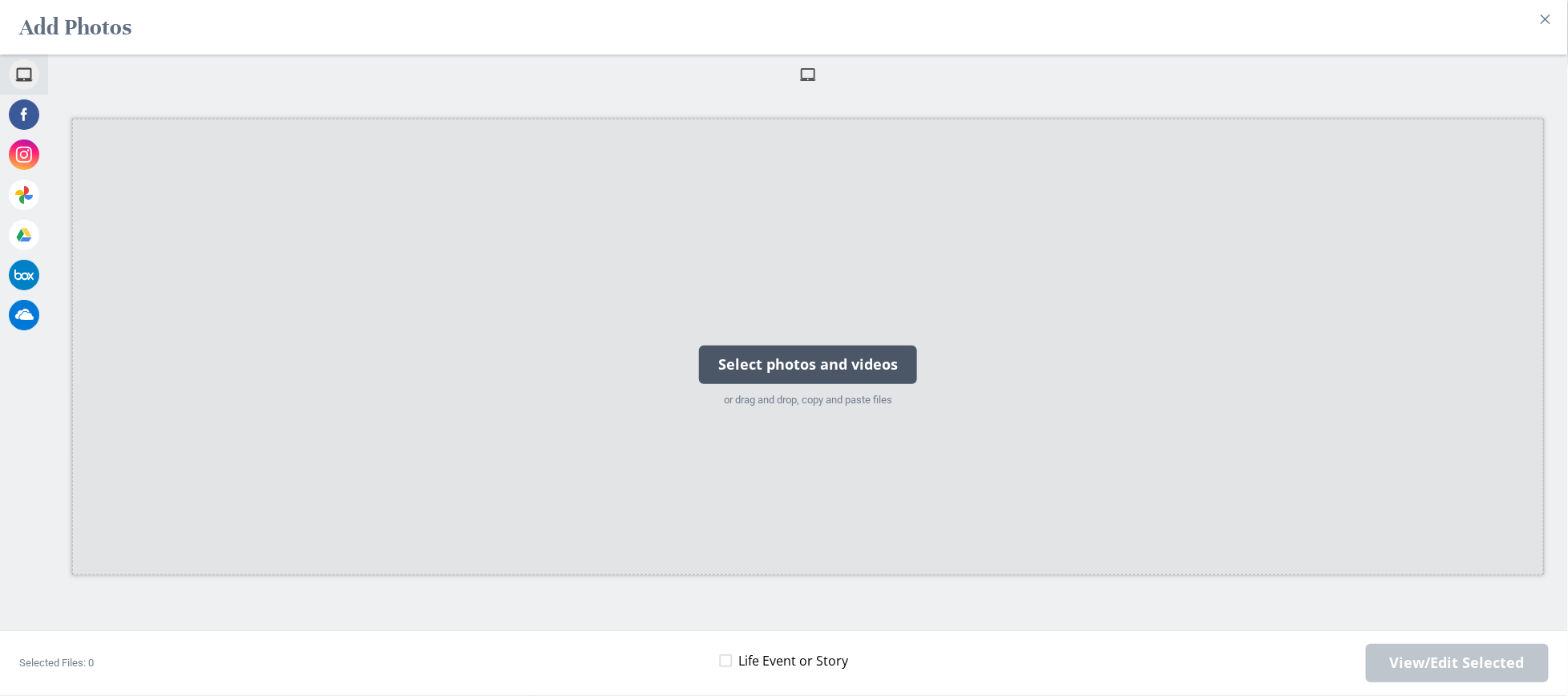
click at [829, 362] on div "Select photos and videos" at bounding box center [807, 364] width 218 height 39
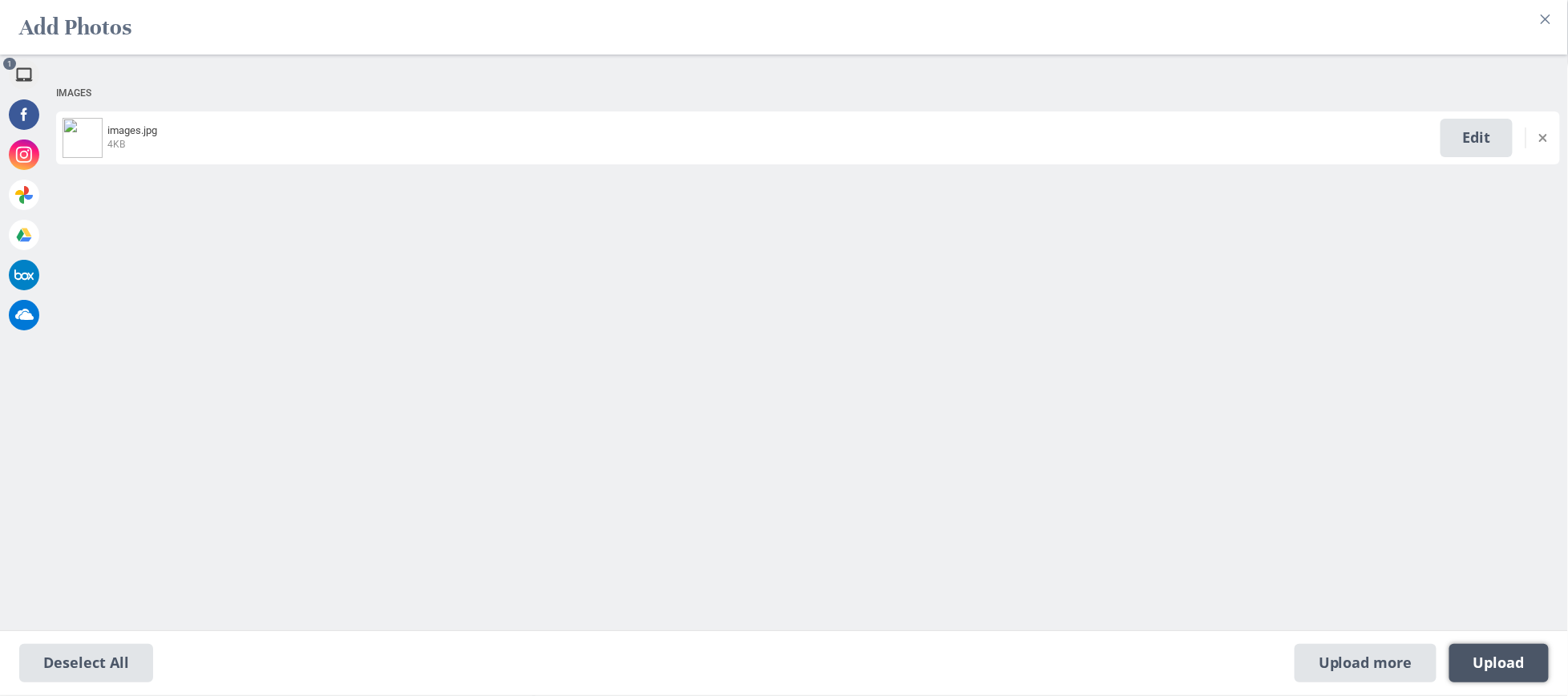
click at [1175, 521] on span "Upload 1" at bounding box center [1498, 663] width 51 height 18
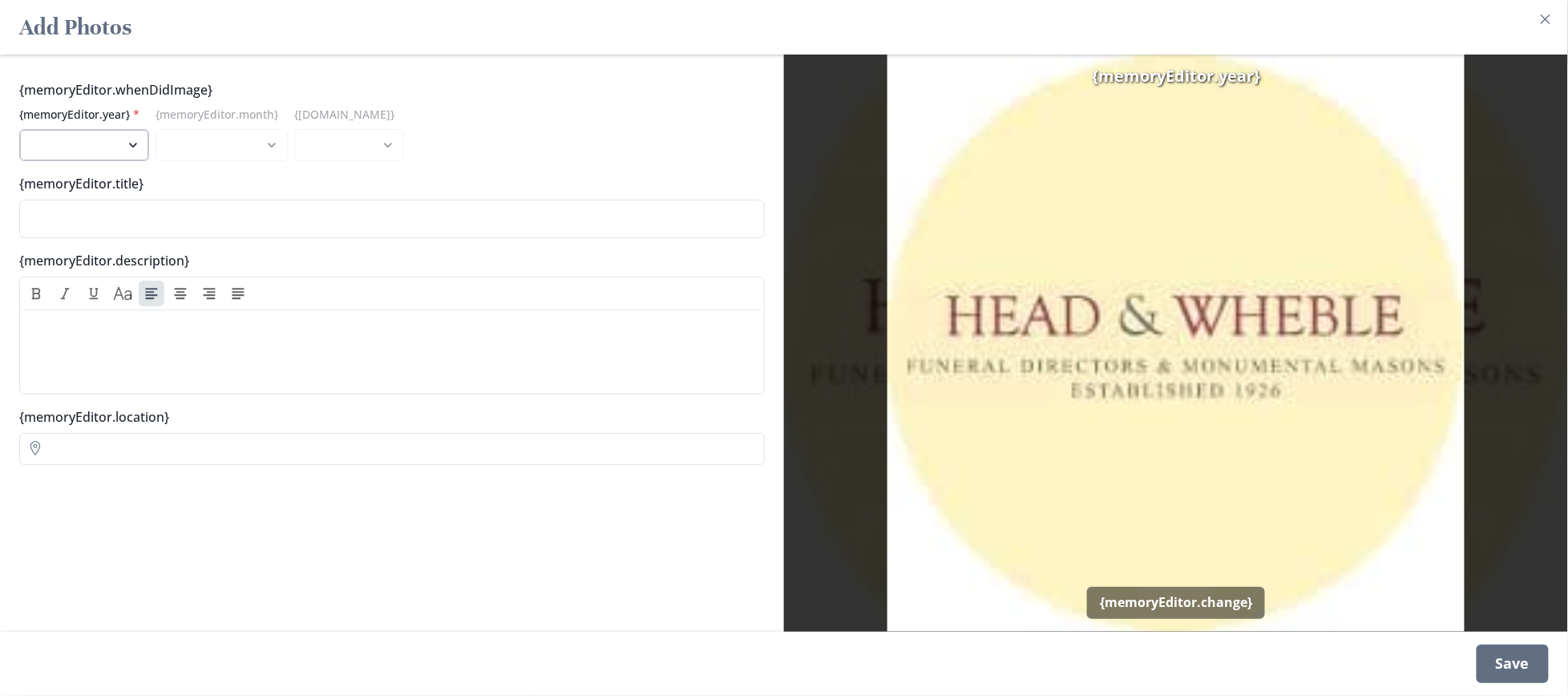
click at [109, 148] on select "2025" at bounding box center [83, 145] width 130 height 32
select select "2025"
click at [19, 129] on select "2025" at bounding box center [83, 145] width 130 height 32
click at [1175, 521] on div "Save" at bounding box center [1512, 663] width 72 height 39
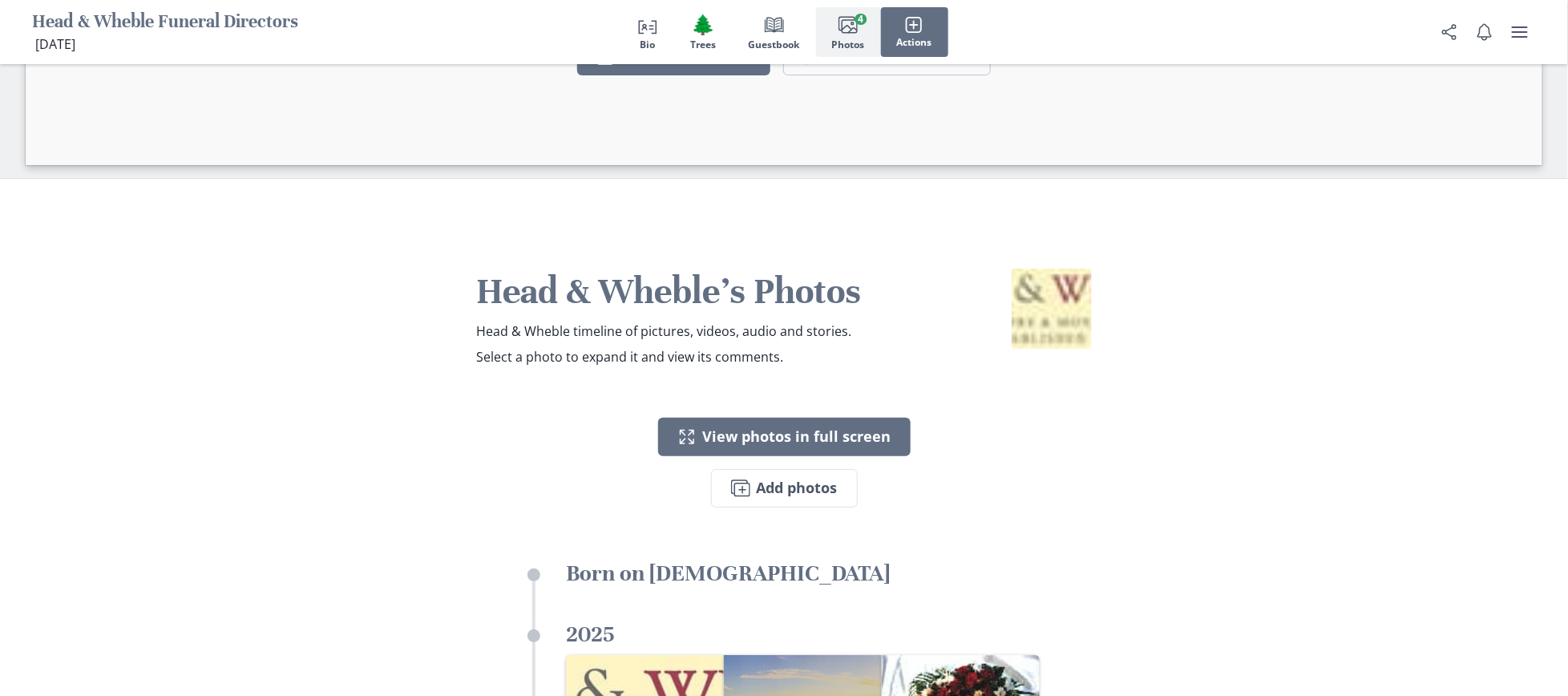
scroll to position [2564, 0]
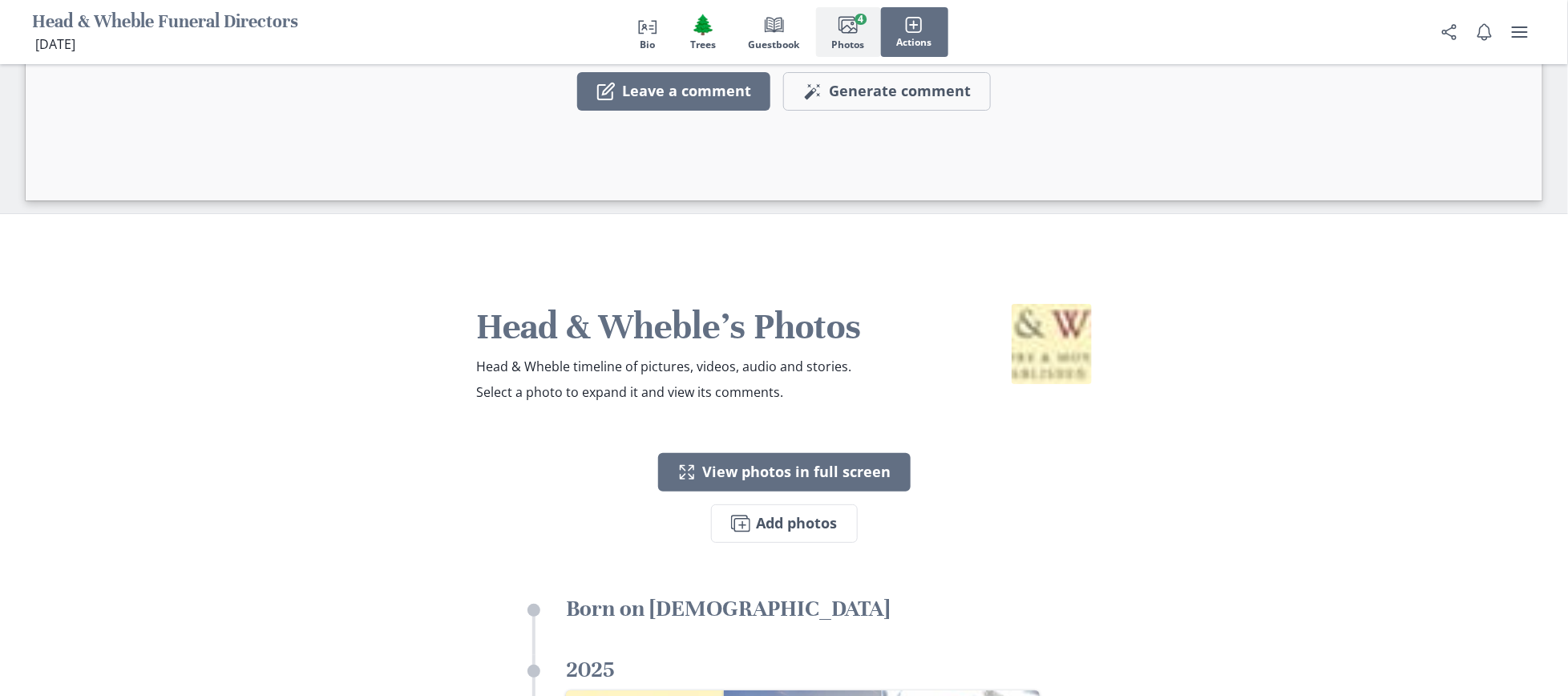
click at [1056, 331] on img at bounding box center [1051, 344] width 80 height 80
click at [780, 331] on h2 "Head & Wheble's Photos" at bounding box center [679, 327] width 406 height 47
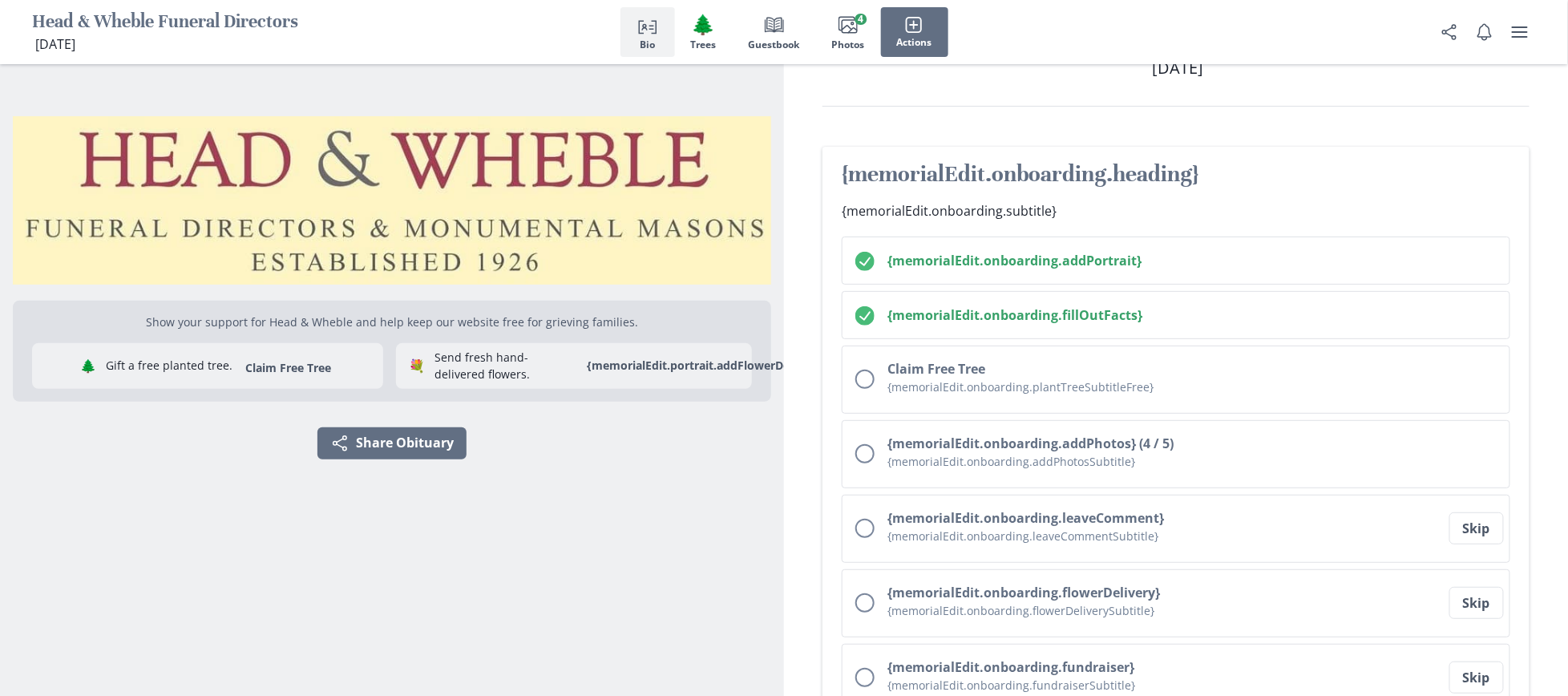
scroll to position [0, 0]
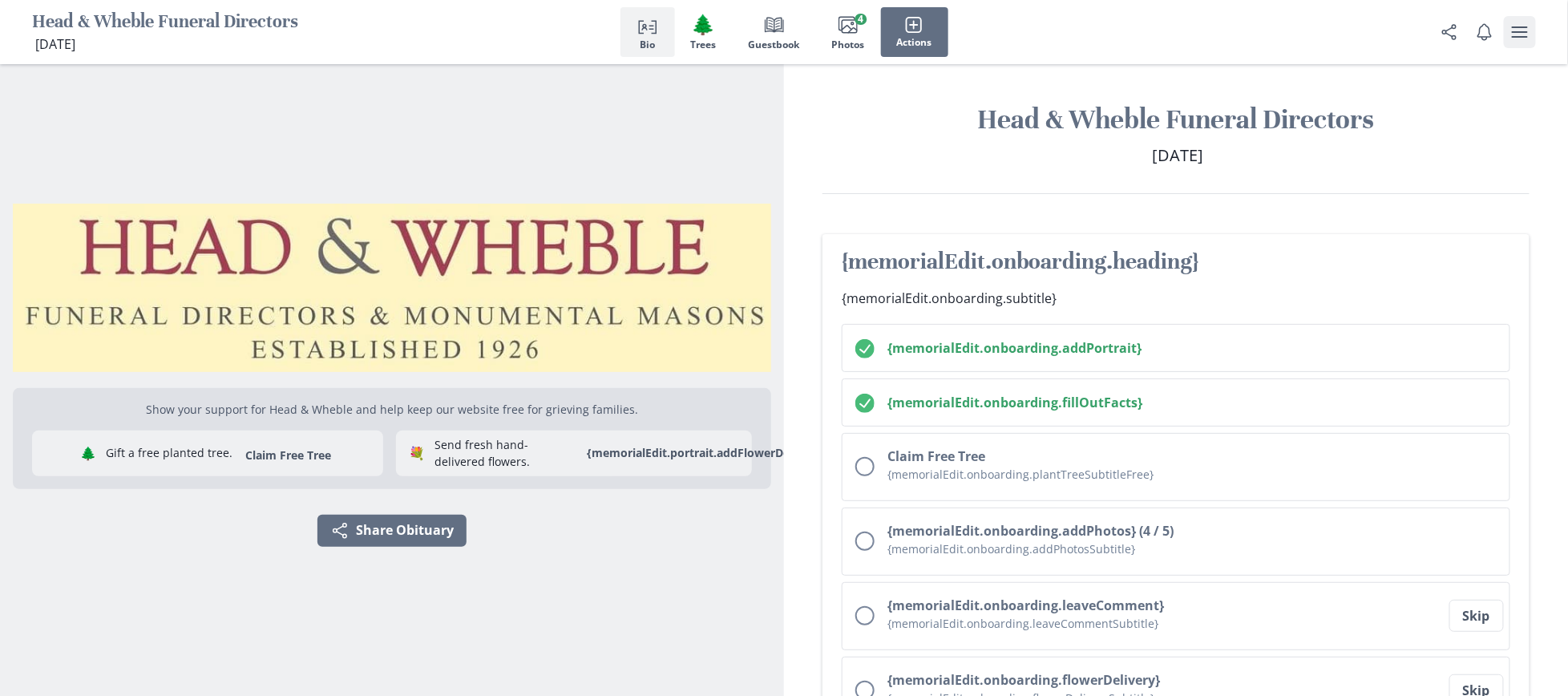
click at [1175, 32] on button "user menu" at bounding box center [1520, 32] width 32 height 32
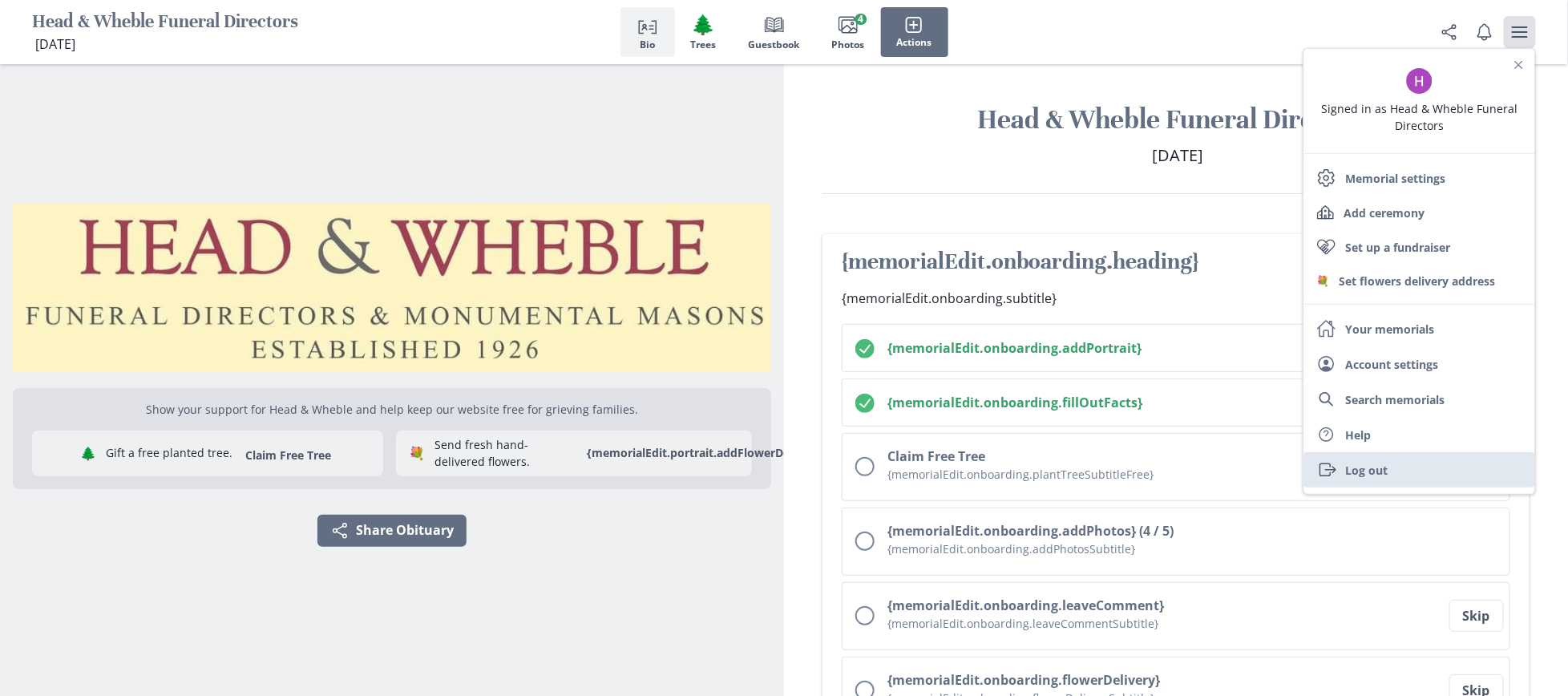
click at [1175, 461] on link "Exit Log out" at bounding box center [1419, 469] width 231 height 35
